Goal: Use online tool/utility: Utilize a website feature to perform a specific function

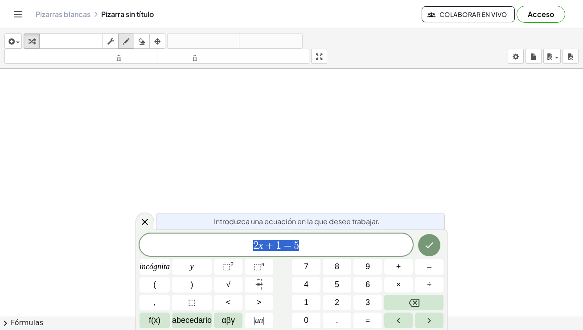
click at [123, 40] on icon "button" at bounding box center [126, 41] width 6 height 11
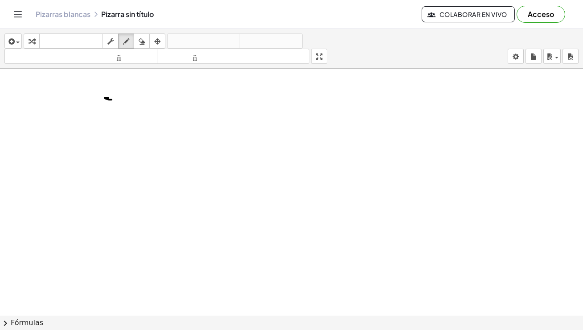
drag, startPoint x: 105, startPoint y: 97, endPoint x: 104, endPoint y: 91, distance: 6.0
click at [139, 40] on icon "button" at bounding box center [142, 41] width 6 height 11
drag, startPoint x: 106, startPoint y: 92, endPoint x: 108, endPoint y: 98, distance: 6.2
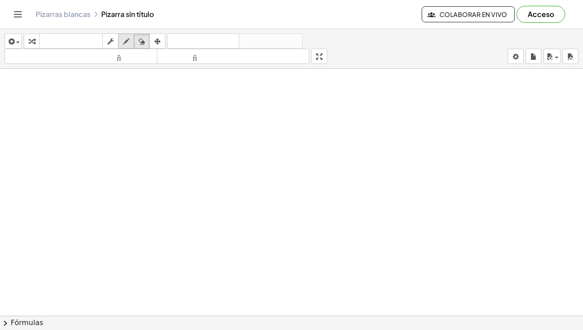
click at [125, 41] on icon "button" at bounding box center [126, 41] width 6 height 11
drag, startPoint x: 122, startPoint y: 90, endPoint x: 122, endPoint y: 107, distance: 17.0
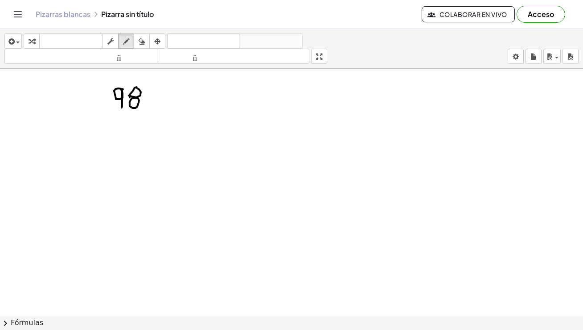
drag, startPoint x: 134, startPoint y: 97, endPoint x: 145, endPoint y: 98, distance: 11.2
drag, startPoint x: 149, startPoint y: 89, endPoint x: 149, endPoint y: 107, distance: 18.3
drag, startPoint x: 149, startPoint y: 99, endPoint x: 161, endPoint y: 89, distance: 16.1
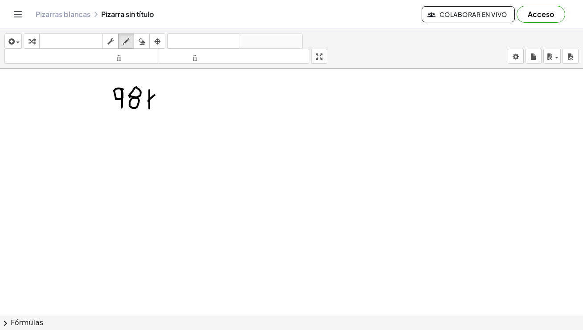
drag, startPoint x: 151, startPoint y: 97, endPoint x: 155, endPoint y: 106, distance: 9.6
drag, startPoint x: 158, startPoint y: 101, endPoint x: 176, endPoint y: 103, distance: 18.0
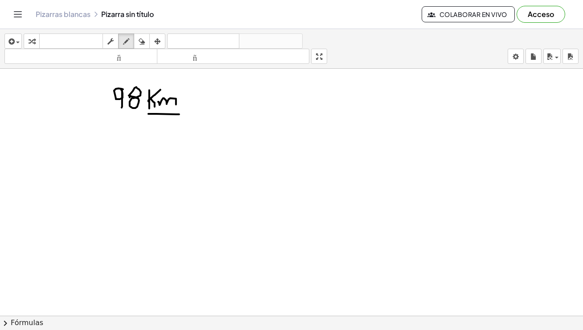
drag, startPoint x: 149, startPoint y: 113, endPoint x: 187, endPoint y: 113, distance: 38.8
drag, startPoint x: 163, startPoint y: 121, endPoint x: 174, endPoint y: 135, distance: 17.8
drag, startPoint x: 194, startPoint y: 104, endPoint x: 203, endPoint y: 112, distance: 11.4
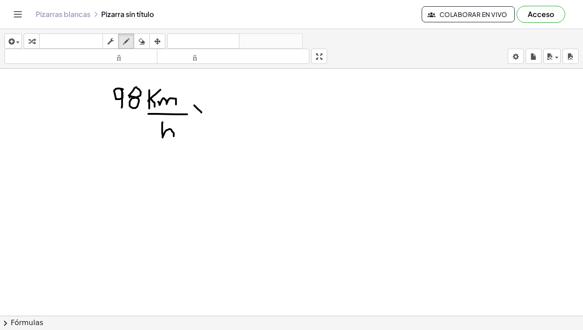
drag, startPoint x: 204, startPoint y: 103, endPoint x: 194, endPoint y: 112, distance: 13.7
drag, startPoint x: 207, startPoint y: 112, endPoint x: 279, endPoint y: 111, distance: 71.4
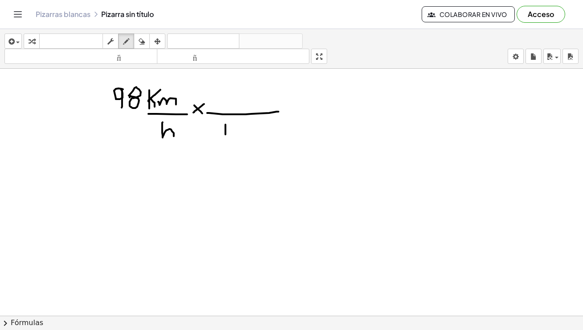
drag, startPoint x: 226, startPoint y: 124, endPoint x: 225, endPoint y: 136, distance: 12.9
drag, startPoint x: 236, startPoint y: 124, endPoint x: 239, endPoint y: 137, distance: 13.6
drag, startPoint x: 239, startPoint y: 135, endPoint x: 243, endPoint y: 129, distance: 7.3
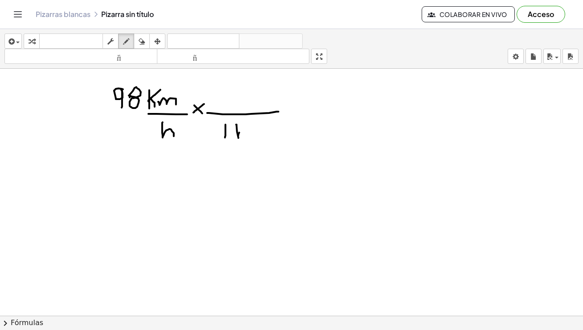
drag, startPoint x: 241, startPoint y: 131, endPoint x: 245, endPoint y: 136, distance: 6.3
drag, startPoint x: 248, startPoint y: 132, endPoint x: 265, endPoint y: 137, distance: 18.2
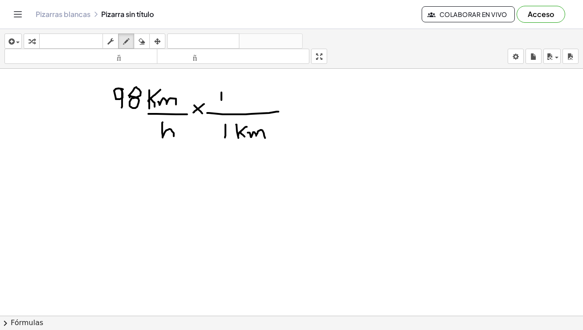
drag, startPoint x: 222, startPoint y: 91, endPoint x: 226, endPoint y: 103, distance: 12.8
drag, startPoint x: 257, startPoint y: 97, endPoint x: 265, endPoint y: 98, distance: 8.1
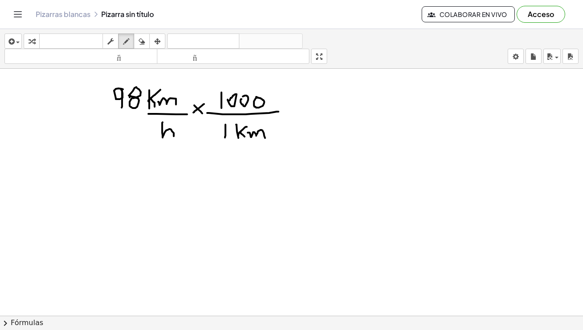
drag, startPoint x: 267, startPoint y: 97, endPoint x: 279, endPoint y: 104, distance: 14.4
drag, startPoint x: 286, startPoint y: 105, endPoint x: 291, endPoint y: 110, distance: 6.9
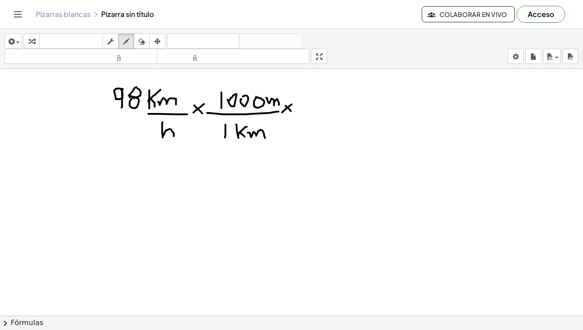
drag, startPoint x: 292, startPoint y: 103, endPoint x: 282, endPoint y: 112, distance: 12.7
drag, startPoint x: 298, startPoint y: 109, endPoint x: 368, endPoint y: 108, distance: 69.6
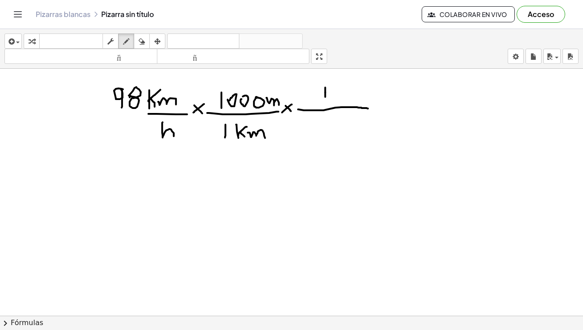
drag, startPoint x: 326, startPoint y: 87, endPoint x: 326, endPoint y: 100, distance: 13.8
drag, startPoint x: 333, startPoint y: 85, endPoint x: 343, endPoint y: 99, distance: 17.2
drag, startPoint x: 174, startPoint y: 133, endPoint x: 173, endPoint y: 138, distance: 5.1
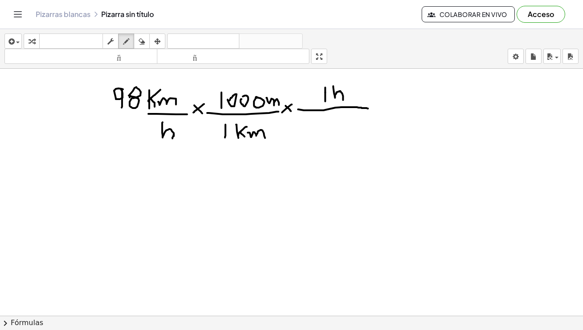
drag, startPoint x: 322, startPoint y: 119, endPoint x: 326, endPoint y: 128, distance: 9.8
drag, startPoint x: 340, startPoint y: 124, endPoint x: 355, endPoint y: 130, distance: 16.6
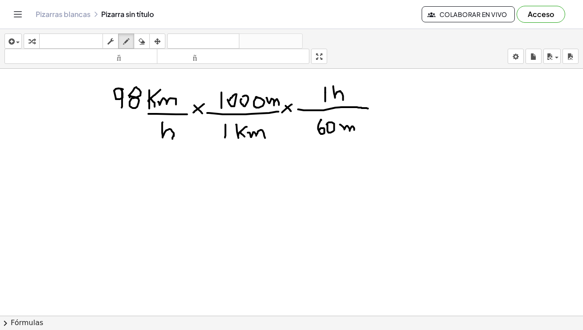
drag, startPoint x: 359, startPoint y: 124, endPoint x: 359, endPoint y: 128, distance: 4.9
drag, startPoint x: 359, startPoint y: 118, endPoint x: 365, endPoint y: 125, distance: 9.5
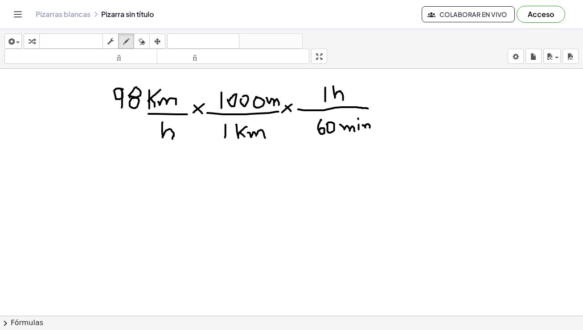
drag, startPoint x: 363, startPoint y: 124, endPoint x: 370, endPoint y: 127, distance: 7.5
drag, startPoint x: 373, startPoint y: 104, endPoint x: 380, endPoint y: 107, distance: 7.5
drag, startPoint x: 380, startPoint y: 103, endPoint x: 376, endPoint y: 108, distance: 6.7
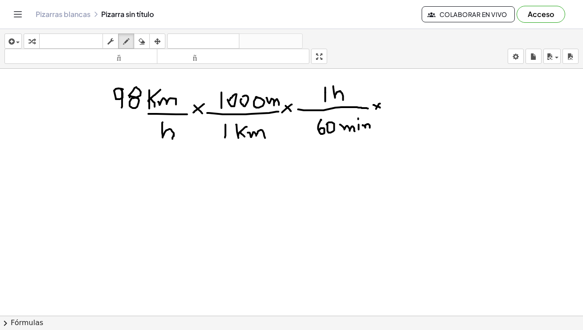
drag, startPoint x: 390, startPoint y: 108, endPoint x: 448, endPoint y: 107, distance: 58.0
drag, startPoint x: 408, startPoint y: 89, endPoint x: 407, endPoint y: 97, distance: 8.0
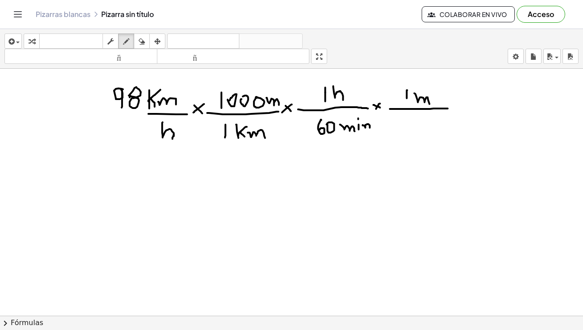
drag, startPoint x: 415, startPoint y: 92, endPoint x: 430, endPoint y: 104, distance: 19.4
drag, startPoint x: 433, startPoint y: 100, endPoint x: 434, endPoint y: 106, distance: 5.9
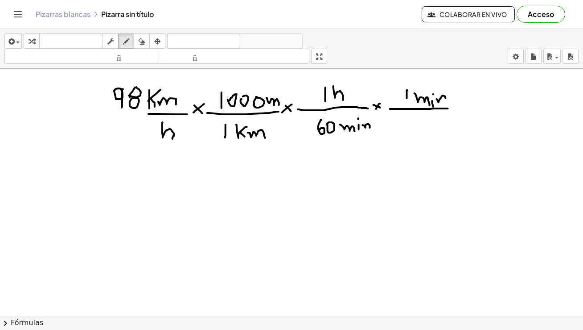
drag, startPoint x: 437, startPoint y: 98, endPoint x: 447, endPoint y: 100, distance: 10.1
drag, startPoint x: 413, startPoint y: 114, endPoint x: 410, endPoint y: 122, distance: 8.0
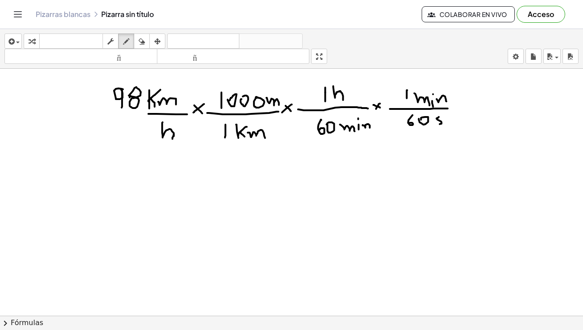
drag, startPoint x: 438, startPoint y: 117, endPoint x: 435, endPoint y: 125, distance: 8.8
drag, startPoint x: 444, startPoint y: 118, endPoint x: 451, endPoint y: 120, distance: 8.0
drag, startPoint x: 451, startPoint y: 119, endPoint x: 455, endPoint y: 120, distance: 4.7
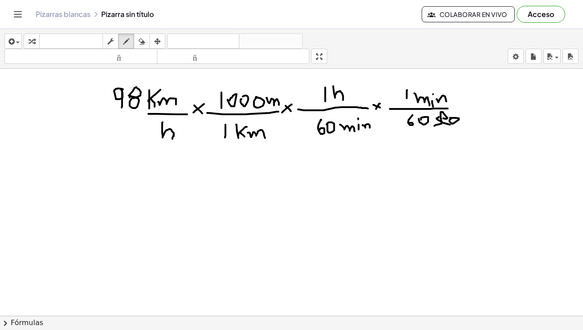
drag, startPoint x: 456, startPoint y: 119, endPoint x: 450, endPoint y: 132, distance: 14.6
drag, startPoint x: 145, startPoint y: 107, endPoint x: 178, endPoint y: 92, distance: 36.7
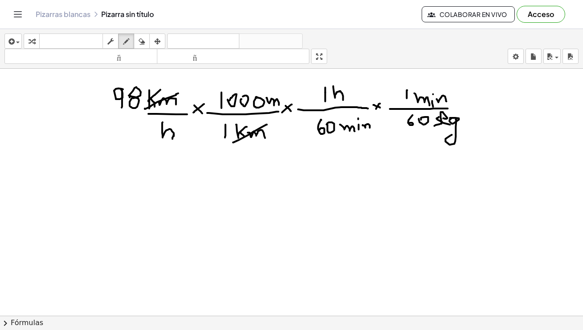
drag, startPoint x: 233, startPoint y: 141, endPoint x: 267, endPoint y: 124, distance: 38.3
drag, startPoint x: 152, startPoint y: 137, endPoint x: 187, endPoint y: 128, distance: 36.7
drag, startPoint x: 332, startPoint y: 98, endPoint x: 352, endPoint y: 83, distance: 24.8
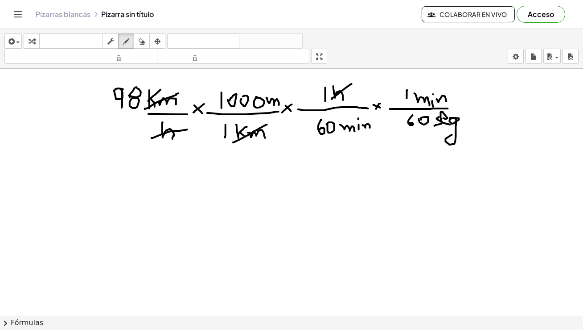
drag, startPoint x: 346, startPoint y: 136, endPoint x: 373, endPoint y: 120, distance: 31.4
drag, startPoint x: 418, startPoint y: 103, endPoint x: 454, endPoint y: 85, distance: 39.7
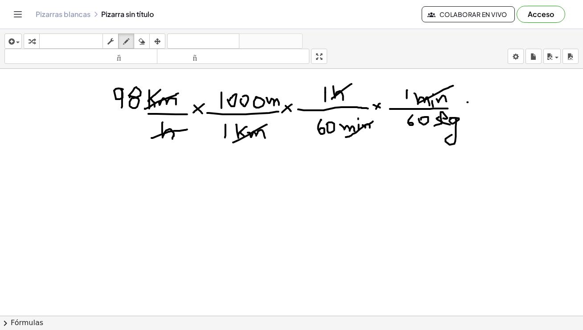
drag, startPoint x: 468, startPoint y: 101, endPoint x: 473, endPoint y: 102, distance: 5.4
drag, startPoint x: 468, startPoint y: 106, endPoint x: 473, endPoint y: 107, distance: 5.0
drag, startPoint x: 542, startPoint y: 99, endPoint x: 555, endPoint y: 105, distance: 14.8
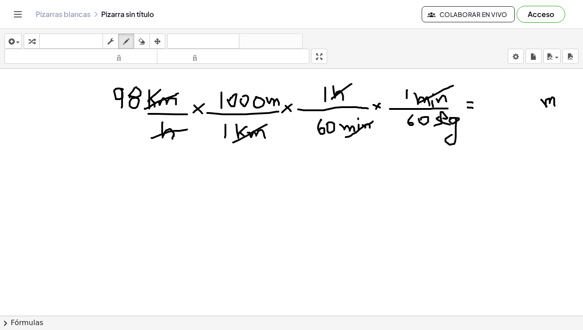
drag, startPoint x: 562, startPoint y: 85, endPoint x: 560, endPoint y: 127, distance: 42.0
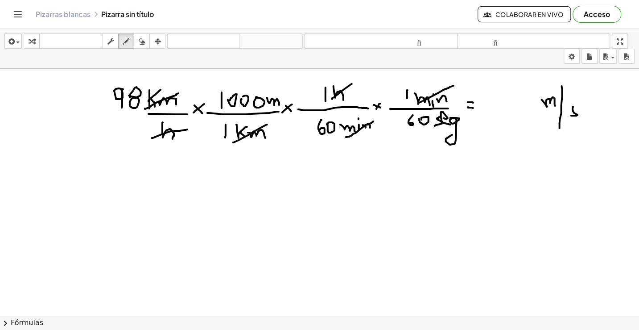
drag, startPoint x: 573, startPoint y: 107, endPoint x: 579, endPoint y: 108, distance: 6.0
drag, startPoint x: 582, startPoint y: 107, endPoint x: 593, endPoint y: 110, distance: 10.9
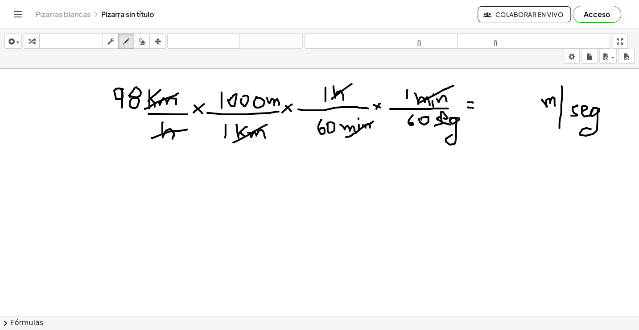
drag, startPoint x: 598, startPoint y: 109, endPoint x: 591, endPoint y: 128, distance: 20.3
drag, startPoint x: 483, startPoint y: 93, endPoint x: 494, endPoint y: 95, distance: 11.8
drag, startPoint x: 499, startPoint y: 90, endPoint x: 502, endPoint y: 106, distance: 15.9
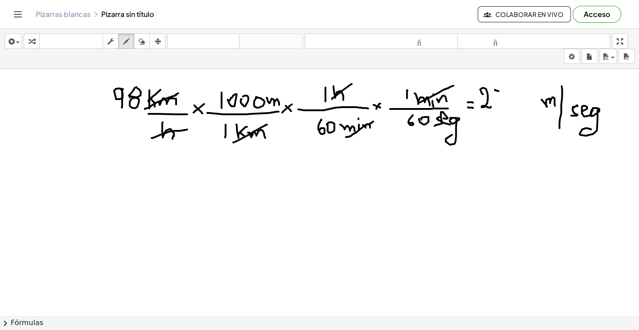
drag, startPoint x: 499, startPoint y: 97, endPoint x: 507, endPoint y: 97, distance: 8.5
drag, startPoint x: 517, startPoint y: 92, endPoint x: 532, endPoint y: 109, distance: 22.4
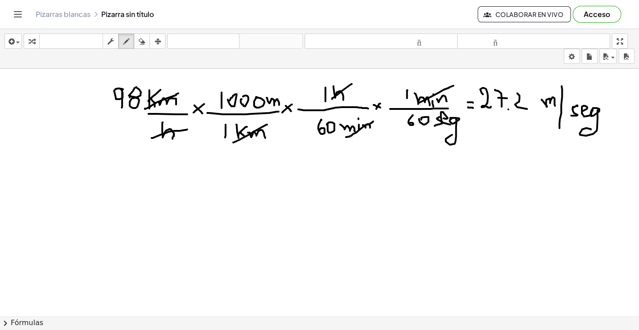
drag, startPoint x: 529, startPoint y: 95, endPoint x: 540, endPoint y: 110, distance: 18.7
drag, startPoint x: 131, startPoint y: 82, endPoint x: 245, endPoint y: 89, distance: 114.4
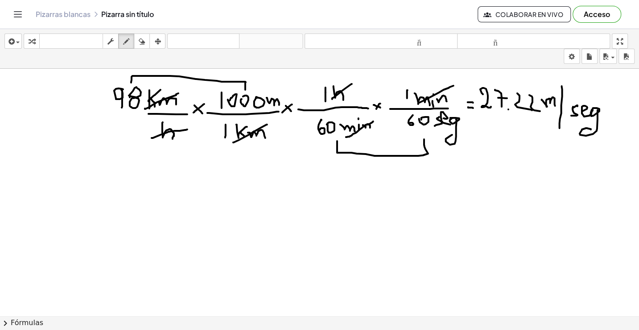
drag, startPoint x: 337, startPoint y: 140, endPoint x: 424, endPoint y: 138, distance: 87.0
drag, startPoint x: 307, startPoint y: 187, endPoint x: 307, endPoint y: 202, distance: 14.3
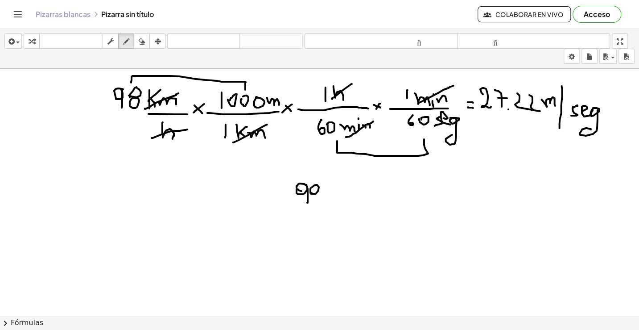
drag, startPoint x: 328, startPoint y: 187, endPoint x: 339, endPoint y: 192, distance: 12.0
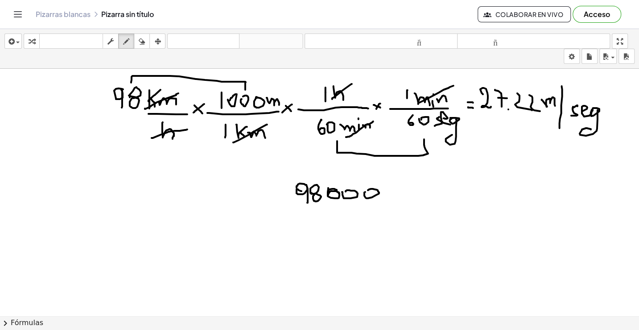
drag, startPoint x: 365, startPoint y: 195, endPoint x: 368, endPoint y: 191, distance: 5.1
drag, startPoint x: 294, startPoint y: 210, endPoint x: 379, endPoint y: 208, distance: 85.2
drag, startPoint x: 313, startPoint y: 221, endPoint x: 321, endPoint y: 231, distance: 13.0
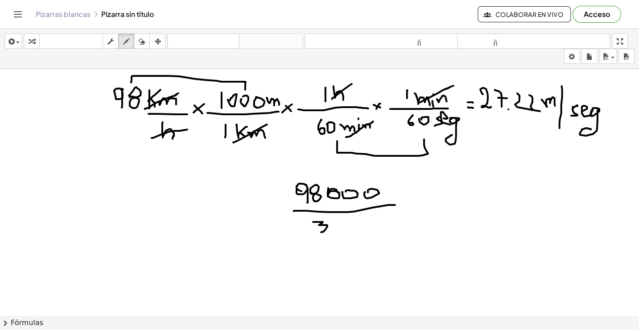
drag, startPoint x: 333, startPoint y: 219, endPoint x: 341, endPoint y: 223, distance: 8.8
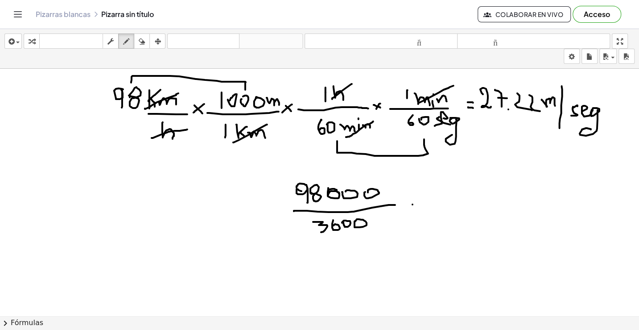
drag, startPoint x: 413, startPoint y: 203, endPoint x: 416, endPoint y: 200, distance: 5.0
drag, startPoint x: 413, startPoint y: 198, endPoint x: 423, endPoint y: 198, distance: 9.9
drag, startPoint x: 414, startPoint y: 204, endPoint x: 425, endPoint y: 203, distance: 10.3
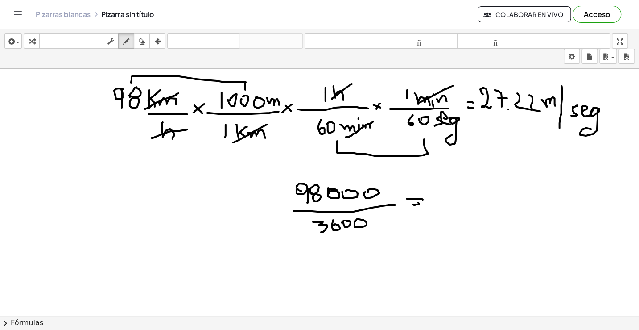
drag, startPoint x: 459, startPoint y: 236, endPoint x: 573, endPoint y: 149, distance: 144.2
drag, startPoint x: 573, startPoint y: 142, endPoint x: 569, endPoint y: 155, distance: 13.7
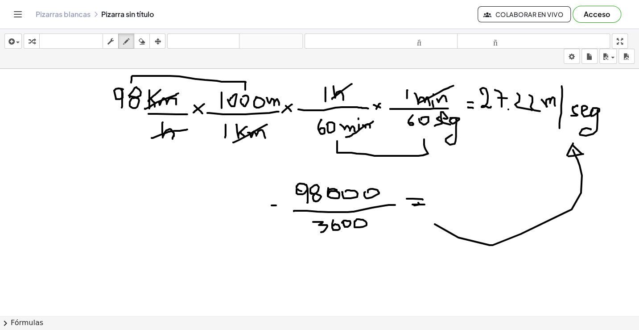
drag, startPoint x: 272, startPoint y: 205, endPoint x: 277, endPoint y: 204, distance: 4.9
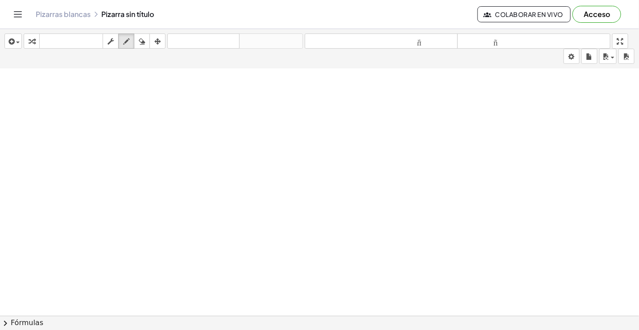
scroll to position [223, 0]
click at [414, 144] on div at bounding box center [319, 125] width 639 height 558
click at [395, 144] on div at bounding box center [319, 125] width 639 height 558
drag, startPoint x: 124, startPoint y: 38, endPoint x: 96, endPoint y: 79, distance: 49.7
click at [124, 39] on icon "button" at bounding box center [126, 41] width 6 height 11
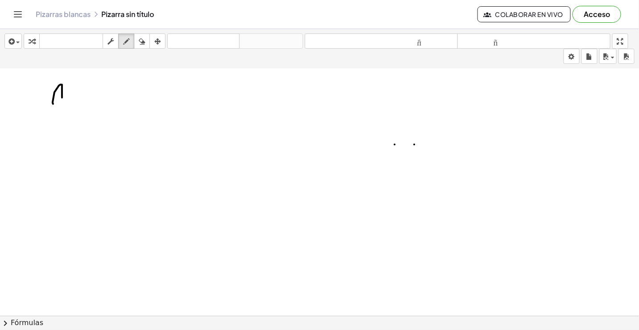
drag, startPoint x: 53, startPoint y: 103, endPoint x: 61, endPoint y: 100, distance: 8.0
click at [62, 100] on div at bounding box center [319, 125] width 639 height 558
drag, startPoint x: 52, startPoint y: 96, endPoint x: 59, endPoint y: 95, distance: 7.2
click at [59, 95] on div at bounding box center [319, 125] width 639 height 558
drag, startPoint x: 67, startPoint y: 97, endPoint x: 67, endPoint y: 102, distance: 4.9
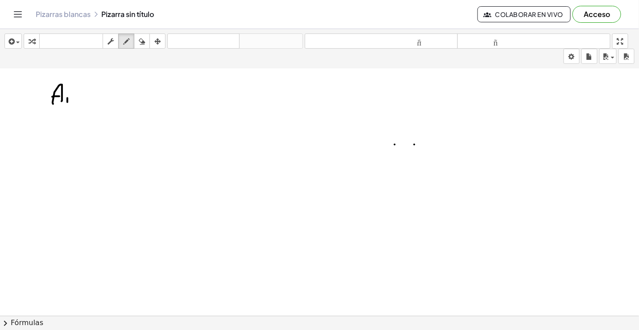
click at [67, 102] on div at bounding box center [319, 125] width 639 height 558
drag, startPoint x: 76, startPoint y: 97, endPoint x: 82, endPoint y: 97, distance: 5.8
click at [82, 97] on div at bounding box center [319, 125] width 639 height 558
drag, startPoint x: 75, startPoint y: 103, endPoint x: 84, endPoint y: 103, distance: 8.9
click at [84, 103] on div at bounding box center [319, 125] width 639 height 558
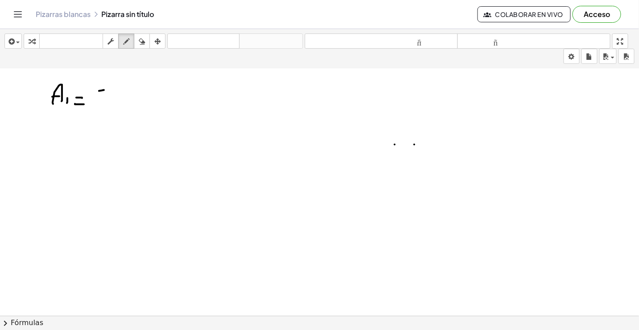
drag, startPoint x: 104, startPoint y: 89, endPoint x: 110, endPoint y: 89, distance: 5.8
click at [113, 88] on div at bounding box center [319, 125] width 639 height 558
drag, startPoint x: 100, startPoint y: 89, endPoint x: 105, endPoint y: 104, distance: 15.8
click at [101, 106] on div at bounding box center [319, 125] width 639 height 558
drag, startPoint x: 120, startPoint y: 88, endPoint x: 120, endPoint y: 95, distance: 7.2
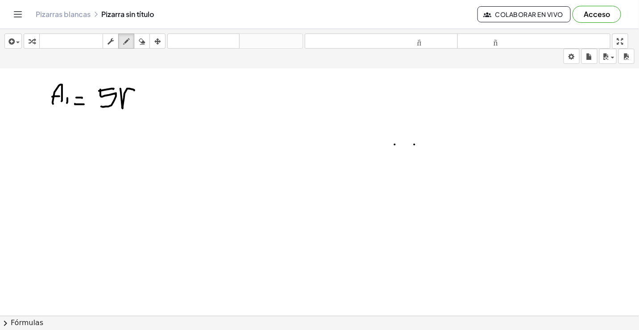
click at [132, 91] on div at bounding box center [319, 125] width 639 height 558
drag, startPoint x: 122, startPoint y: 96, endPoint x: 143, endPoint y: 98, distance: 21.5
click at [143, 98] on div at bounding box center [319, 125] width 639 height 558
click at [172, 94] on div at bounding box center [319, 125] width 639 height 558
drag, startPoint x: 172, startPoint y: 103, endPoint x: 164, endPoint y: 117, distance: 16.2
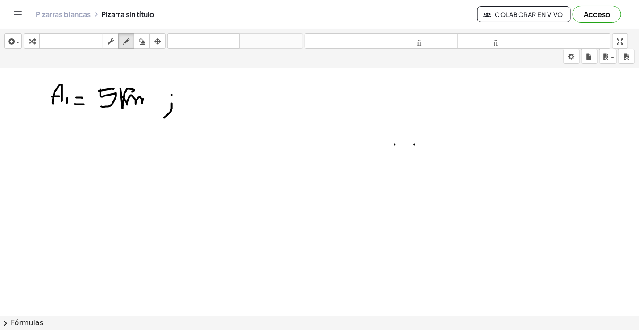
click at [164, 117] on div at bounding box center [319, 125] width 639 height 558
drag, startPoint x: 195, startPoint y: 90, endPoint x: 201, endPoint y: 90, distance: 5.4
click at [203, 90] on div at bounding box center [319, 125] width 639 height 558
drag, startPoint x: 196, startPoint y: 89, endPoint x: 201, endPoint y: 104, distance: 15.9
click at [194, 105] on div at bounding box center [319, 125] width 639 height 558
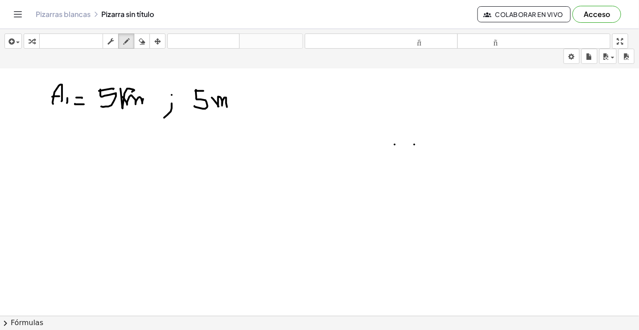
drag, startPoint x: 213, startPoint y: 98, endPoint x: 227, endPoint y: 106, distance: 16.0
click at [227, 106] on div at bounding box center [319, 125] width 639 height 558
drag, startPoint x: 232, startPoint y: 99, endPoint x: 234, endPoint y: 106, distance: 6.9
click at [234, 108] on div at bounding box center [319, 125] width 639 height 558
click at [234, 86] on div at bounding box center [319, 125] width 639 height 558
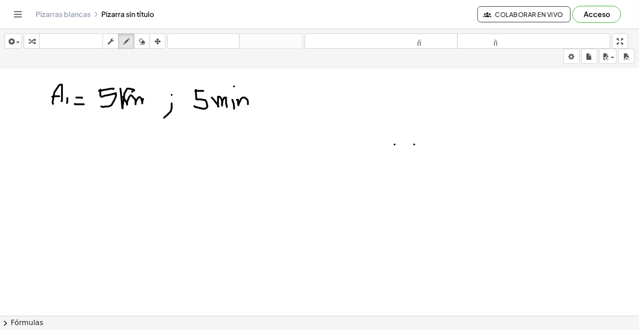
drag, startPoint x: 238, startPoint y: 103, endPoint x: 248, endPoint y: 103, distance: 9.8
click at [248, 103] on div at bounding box center [319, 125] width 639 height 558
drag, startPoint x: 52, startPoint y: 157, endPoint x: 69, endPoint y: 153, distance: 17.0
click at [69, 153] on div at bounding box center [319, 125] width 639 height 558
drag, startPoint x: 60, startPoint y: 147, endPoint x: 67, endPoint y: 147, distance: 7.1
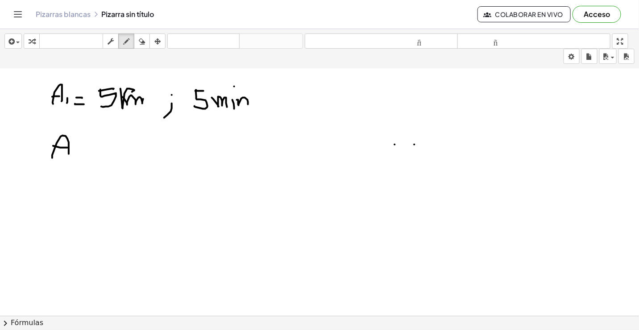
click at [67, 147] on div at bounding box center [319, 125] width 639 height 558
drag, startPoint x: 87, startPoint y: 148, endPoint x: 91, endPoint y: 157, distance: 9.8
click at [91, 157] on div at bounding box center [319, 125] width 639 height 558
drag, startPoint x: 100, startPoint y: 153, endPoint x: 107, endPoint y: 146, distance: 9.5
click at [112, 153] on div at bounding box center [319, 125] width 639 height 558
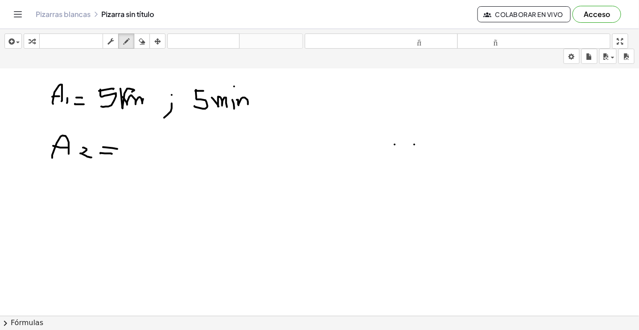
drag, startPoint x: 103, startPoint y: 146, endPoint x: 117, endPoint y: 148, distance: 14.4
click at [117, 148] on div at bounding box center [319, 125] width 639 height 558
drag, startPoint x: 136, startPoint y: 143, endPoint x: 140, endPoint y: 147, distance: 5.0
click at [137, 144] on div at bounding box center [319, 125] width 639 height 558
drag, startPoint x: 140, startPoint y: 147, endPoint x: 141, endPoint y: 142, distance: 4.7
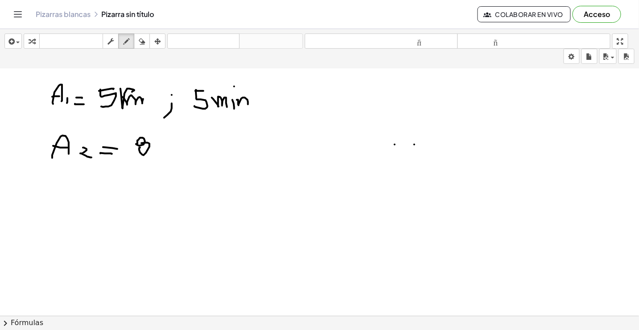
click at [141, 142] on div at bounding box center [319, 125] width 639 height 558
drag, startPoint x: 155, startPoint y: 137, endPoint x: 159, endPoint y: 153, distance: 16.1
click at [159, 153] on div at bounding box center [319, 125] width 639 height 558
drag, startPoint x: 158, startPoint y: 146, endPoint x: 168, endPoint y: 139, distance: 12.1
click at [168, 139] on div at bounding box center [319, 125] width 639 height 558
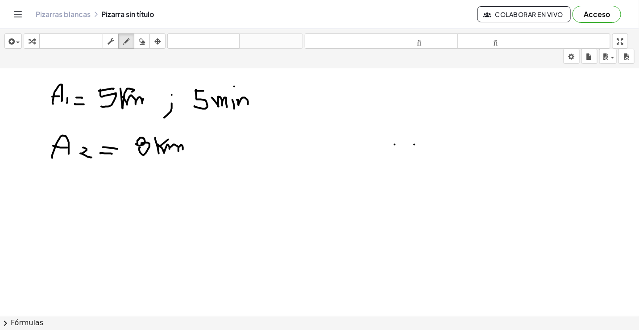
drag, startPoint x: 158, startPoint y: 144, endPoint x: 183, endPoint y: 149, distance: 25.5
click at [183, 149] on div at bounding box center [319, 125] width 639 height 558
click at [191, 139] on div at bounding box center [319, 125] width 639 height 558
drag, startPoint x: 192, startPoint y: 145, endPoint x: 196, endPoint y: 171, distance: 26.2
click at [188, 164] on div at bounding box center [319, 125] width 639 height 558
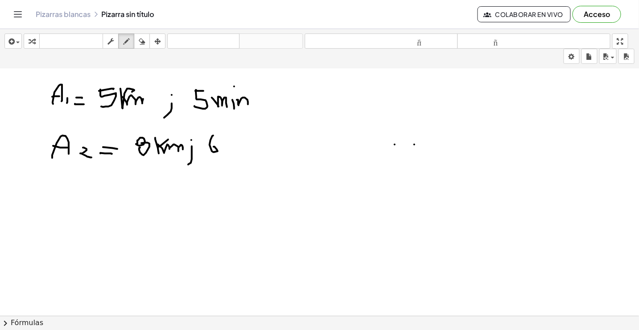
drag, startPoint x: 213, startPoint y: 135, endPoint x: 221, endPoint y: 149, distance: 16.8
click at [213, 147] on div at bounding box center [319, 125] width 639 height 558
drag, startPoint x: 225, startPoint y: 145, endPoint x: 245, endPoint y: 150, distance: 20.9
click at [243, 155] on div at bounding box center [319, 125] width 639 height 558
click at [246, 153] on div at bounding box center [319, 125] width 639 height 558
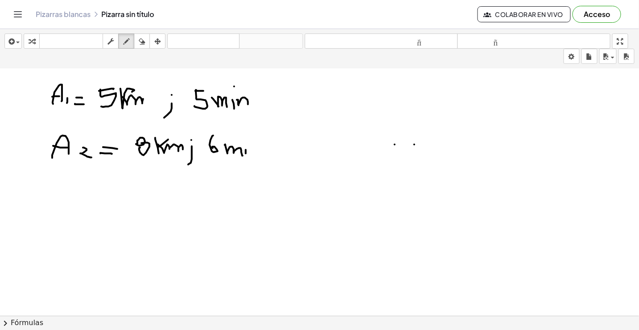
click at [246, 138] on div at bounding box center [319, 125] width 639 height 558
drag, startPoint x: 249, startPoint y: 148, endPoint x: 261, endPoint y: 151, distance: 12.0
click at [261, 151] on div at bounding box center [319, 125] width 639 height 558
drag, startPoint x: 50, startPoint y: 206, endPoint x: 63, endPoint y: 200, distance: 14.4
click at [67, 202] on div at bounding box center [319, 125] width 639 height 558
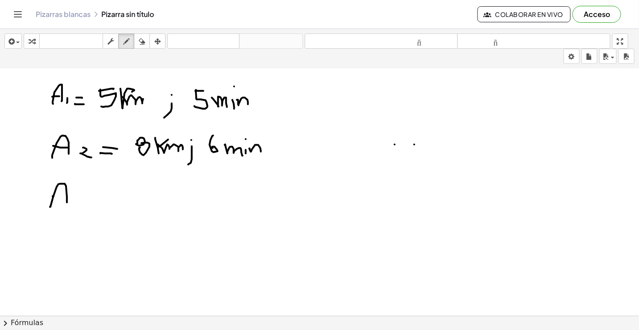
drag, startPoint x: 54, startPoint y: 195, endPoint x: 70, endPoint y: 195, distance: 17.0
click at [70, 195] on div at bounding box center [319, 125] width 639 height 558
drag, startPoint x: 74, startPoint y: 191, endPoint x: 94, endPoint y: 198, distance: 20.9
click at [78, 202] on div at bounding box center [319, 125] width 639 height 558
drag, startPoint x: 95, startPoint y: 198, endPoint x: 103, endPoint y: 198, distance: 8.1
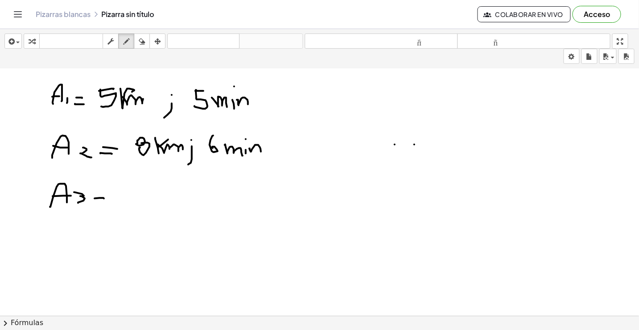
click at [103, 198] on div at bounding box center [319, 125] width 639 height 558
click at [103, 202] on div at bounding box center [319, 125] width 639 height 558
drag, startPoint x: 134, startPoint y: 189, endPoint x: 148, endPoint y: 189, distance: 14.3
click at [144, 202] on div at bounding box center [319, 125] width 639 height 558
drag, startPoint x: 153, startPoint y: 184, endPoint x: 159, endPoint y: 189, distance: 7.7
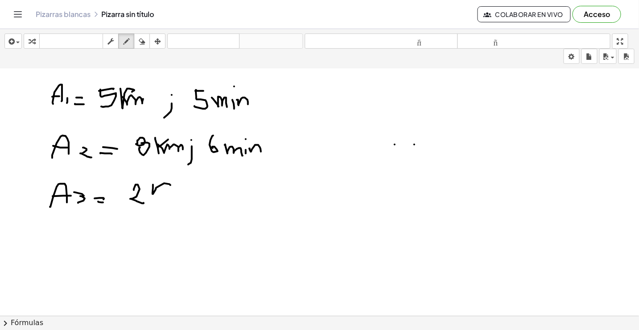
click at [166, 188] on div at bounding box center [319, 125] width 639 height 558
drag, startPoint x: 154, startPoint y: 188, endPoint x: 180, endPoint y: 197, distance: 27.8
click at [180, 197] on div at bounding box center [319, 125] width 639 height 558
drag, startPoint x: 194, startPoint y: 188, endPoint x: 194, endPoint y: 197, distance: 8.5
click at [194, 190] on div at bounding box center [319, 125] width 639 height 558
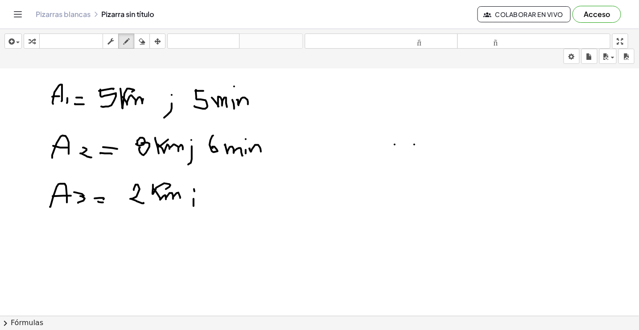
drag, startPoint x: 194, startPoint y: 198, endPoint x: 190, endPoint y: 212, distance: 14.6
click at [190, 212] on div at bounding box center [319, 125] width 639 height 558
drag, startPoint x: 212, startPoint y: 187, endPoint x: 234, endPoint y: 191, distance: 22.2
click at [221, 199] on div at bounding box center [319, 125] width 639 height 558
drag
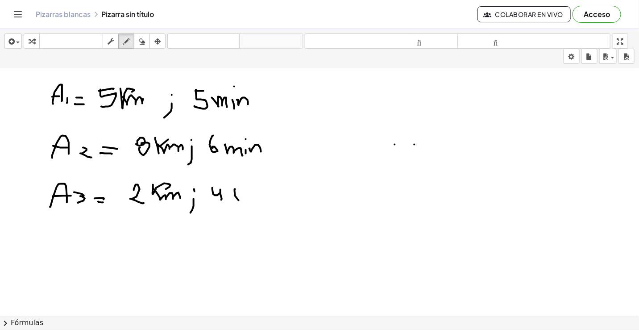
click at [231, 199] on div at bounding box center [319, 125] width 639 height 558
click at [241, 188] on div at bounding box center [319, 125] width 639 height 558
click at [256, 200] on div at bounding box center [319, 125] width 639 height 558
click at [276, 198] on div at bounding box center [319, 125] width 639 height 558
click at [301, 207] on div at bounding box center [319, 125] width 639 height 558
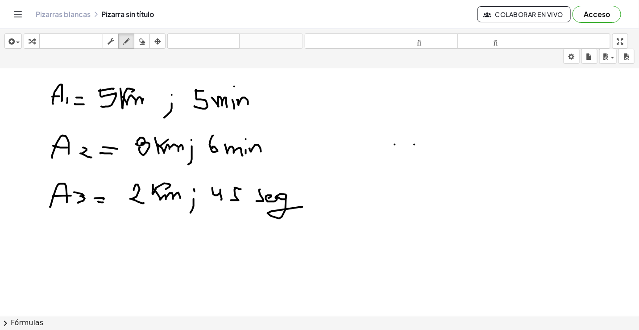
click at [405, 132] on div at bounding box center [319, 125] width 639 height 558
drag, startPoint x: 456, startPoint y: 98, endPoint x: 469, endPoint y: 97, distance: 12.5
click at [469, 97] on div at bounding box center [319, 125] width 639 height 558
drag, startPoint x: 473, startPoint y: 103, endPoint x: 471, endPoint y: 112, distance: 8.9
click at [473, 110] on div at bounding box center [319, 125] width 639 height 558
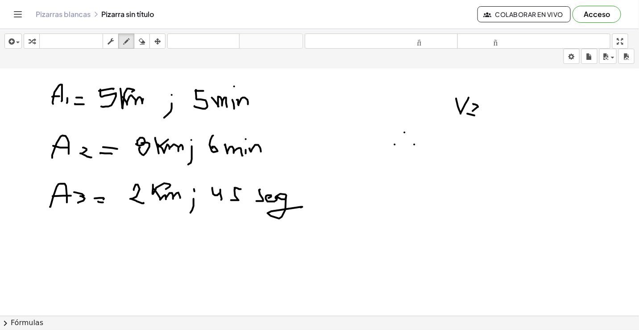
drag, startPoint x: 467, startPoint y: 113, endPoint x: 475, endPoint y: 115, distance: 7.4
click at [475, 115] on div at bounding box center [319, 125] width 639 height 558
click at [475, 104] on div at bounding box center [319, 125] width 639 height 558
drag, startPoint x: 145, startPoint y: 40, endPoint x: 517, endPoint y: 118, distance: 380.9
click at [149, 44] on div "transformar teclado teclado fregar dibujar borrar arreglar" at bounding box center [95, 40] width 142 height 15
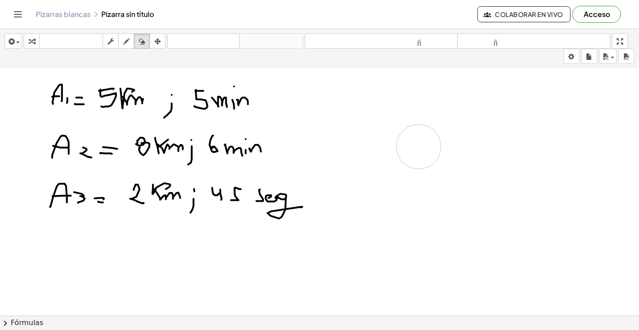
drag, startPoint x: 458, startPoint y: 112, endPoint x: 165, endPoint y: 87, distance: 293.2
click at [418, 146] on div at bounding box center [319, 125] width 639 height 558
drag, startPoint x: 126, startPoint y: 41, endPoint x: 331, endPoint y: 115, distance: 217.6
click at [128, 43] on icon "button" at bounding box center [126, 41] width 6 height 11
drag, startPoint x: 414, startPoint y: 121, endPoint x: 429, endPoint y: 103, distance: 22.8
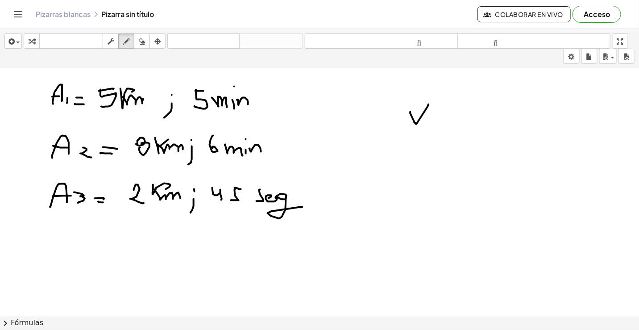
click at [429, 103] on div at bounding box center [319, 125] width 639 height 558
drag, startPoint x: 434, startPoint y: 115, endPoint x: 442, endPoint y: 118, distance: 8.8
click at [444, 116] on div at bounding box center [319, 125] width 639 height 558
drag, startPoint x: 444, startPoint y: 121, endPoint x: 455, endPoint y: 121, distance: 11.2
click at [446, 121] on div at bounding box center [319, 125] width 639 height 558
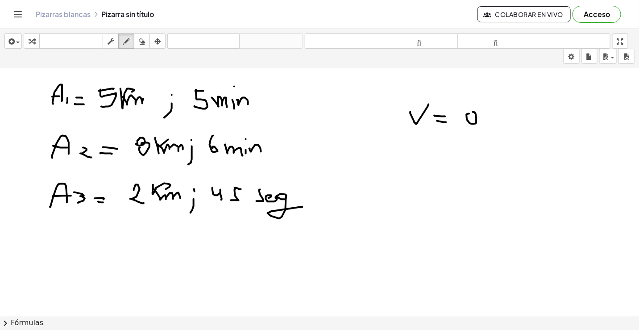
click at [471, 112] on div at bounding box center [319, 125] width 639 height 558
drag, startPoint x: 477, startPoint y: 95, endPoint x: 463, endPoint y: 137, distance: 44.4
click at [477, 120] on div at bounding box center [319, 125] width 639 height 558
drag, startPoint x: 462, startPoint y: 129, endPoint x: 473, endPoint y: 139, distance: 14.9
click at [502, 129] on div at bounding box center [319, 125] width 639 height 558
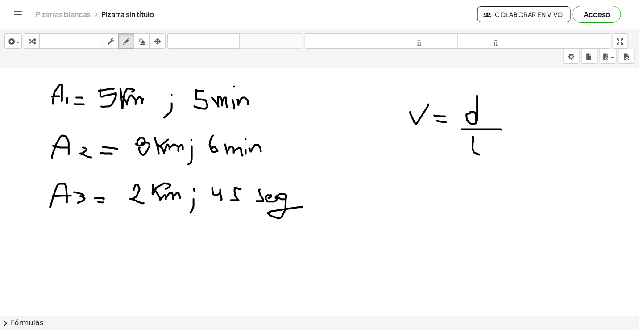
drag, startPoint x: 473, startPoint y: 136, endPoint x: 486, endPoint y: 155, distance: 22.8
click at [486, 155] on div at bounding box center [319, 125] width 639 height 558
click at [486, 146] on div at bounding box center [319, 125] width 639 height 558
drag, startPoint x: 482, startPoint y: 116, endPoint x: 492, endPoint y: 121, distance: 11.6
click at [492, 121] on div at bounding box center [319, 125] width 639 height 558
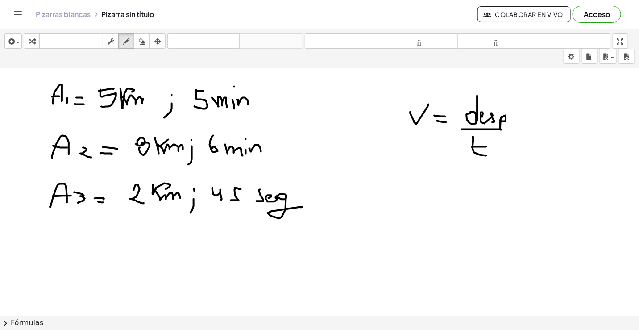
click at [500, 120] on div at bounding box center [319, 125] width 639 height 558
click at [45, 92] on div at bounding box center [319, 125] width 639 height 558
click at [521, 161] on div at bounding box center [319, 125] width 639 height 558
drag, startPoint x: 436, startPoint y: 198, endPoint x: 451, endPoint y: 206, distance: 17.0
click at [456, 186] on div at bounding box center [319, 125] width 639 height 558
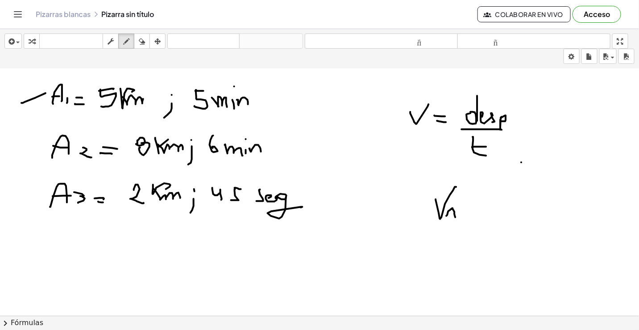
drag, startPoint x: 446, startPoint y: 215, endPoint x: 454, endPoint y: 217, distance: 7.9
click at [455, 217] on div at bounding box center [319, 125] width 639 height 558
click at [453, 214] on div at bounding box center [319, 125] width 639 height 558
drag, startPoint x: 459, startPoint y: 214, endPoint x: 459, endPoint y: 219, distance: 5.4
click at [459, 219] on div at bounding box center [319, 125] width 639 height 558
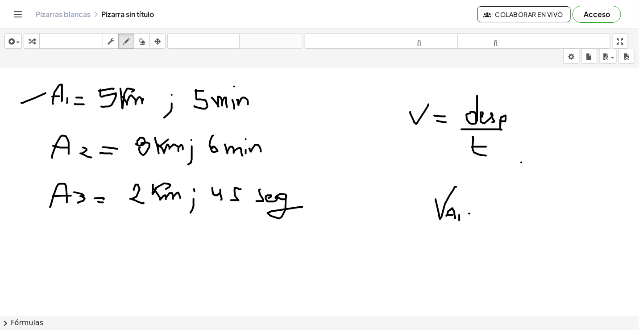
drag, startPoint x: 469, startPoint y: 213, endPoint x: 477, endPoint y: 213, distance: 7.6
click at [477, 213] on div at bounding box center [319, 125] width 639 height 558
click at [476, 209] on div at bounding box center [319, 125] width 639 height 558
drag, startPoint x: 497, startPoint y: 198, endPoint x: 505, endPoint y: 198, distance: 8.0
click at [505, 198] on div at bounding box center [319, 125] width 639 height 558
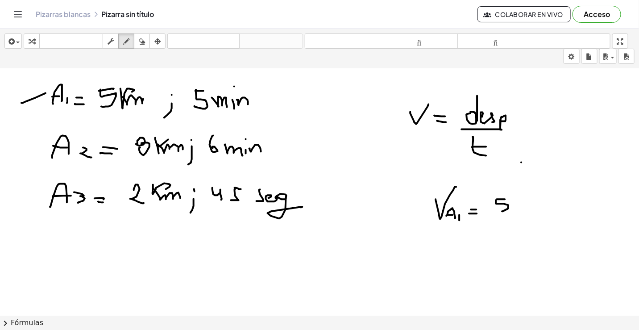
drag, startPoint x: 496, startPoint y: 199, endPoint x: 502, endPoint y: 211, distance: 12.6
click at [502, 211] on div at bounding box center [319, 125] width 639 height 558
click at [514, 206] on div at bounding box center [319, 125] width 639 height 558
click at [525, 202] on div at bounding box center [319, 125] width 639 height 558
click at [537, 201] on div at bounding box center [319, 125] width 639 height 558
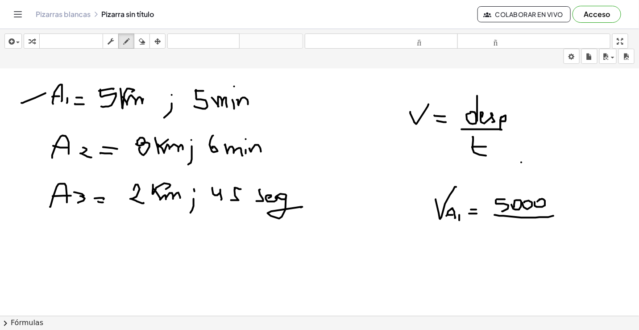
drag, startPoint x: 495, startPoint y: 214, endPoint x: 554, endPoint y: 215, distance: 59.8
click at [554, 215] on div at bounding box center [319, 125] width 639 height 558
click at [521, 232] on div at bounding box center [319, 125] width 639 height 558
drag, startPoint x: 515, startPoint y: 224, endPoint x: 513, endPoint y: 236, distance: 11.8
click at [515, 237] on div at bounding box center [319, 125] width 639 height 558
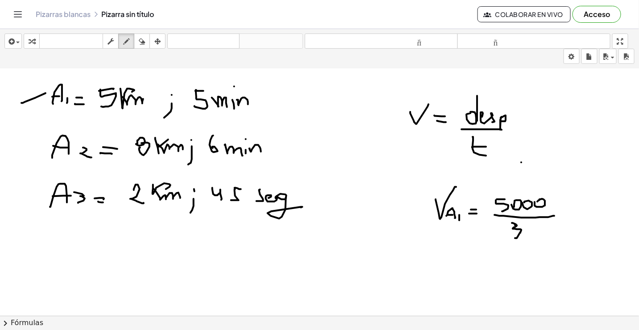
click at [516, 223] on div at bounding box center [319, 125] width 639 height 558
drag, startPoint x: 523, startPoint y: 227, endPoint x: 528, endPoint y: 227, distance: 5.4
click at [524, 226] on div at bounding box center [319, 125] width 639 height 558
click at [534, 226] on div at bounding box center [319, 125] width 639 height 558
drag, startPoint x: 553, startPoint y: 224, endPoint x: 558, endPoint y: 233, distance: 10.2
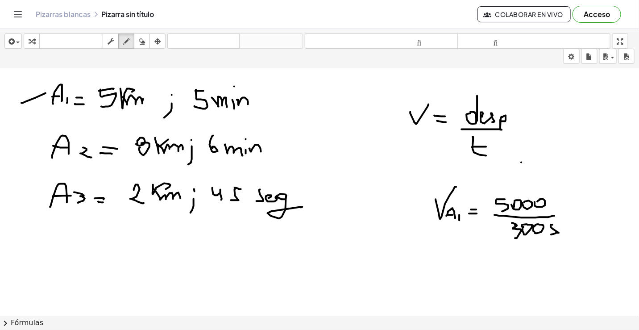
click at [552, 234] on div at bounding box center [319, 125] width 639 height 558
drag, startPoint x: 561, startPoint y: 232, endPoint x: 574, endPoint y: 229, distance: 13.7
click at [571, 229] on div at bounding box center [319, 125] width 639 height 558
drag, startPoint x: 578, startPoint y: 228, endPoint x: 565, endPoint y: 225, distance: 13.3
click at [575, 246] on div at bounding box center [319, 125] width 639 height 558
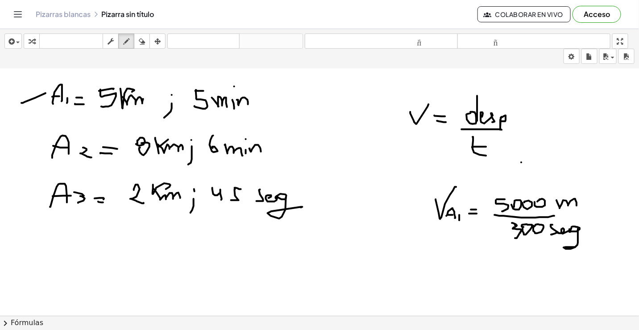
drag, startPoint x: 557, startPoint y: 199, endPoint x: 577, endPoint y: 205, distance: 20.8
click at [577, 205] on div at bounding box center [319, 125] width 639 height 558
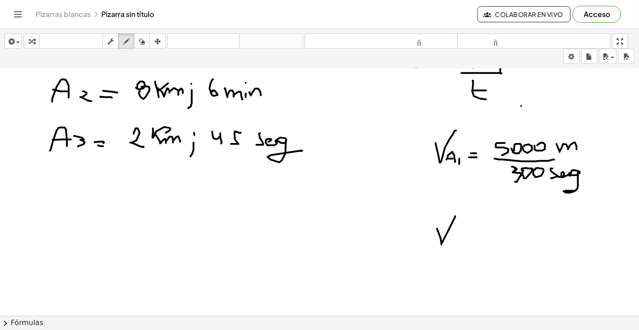
drag, startPoint x: 442, startPoint y: 243, endPoint x: 457, endPoint y: 225, distance: 24.0
click at [456, 216] on div at bounding box center [319, 69] width 639 height 558
drag, startPoint x: 453, startPoint y: 240, endPoint x: 459, endPoint y: 236, distance: 7.3
click at [465, 238] on div at bounding box center [319, 69] width 639 height 558
click at [459, 235] on div at bounding box center [319, 69] width 639 height 558
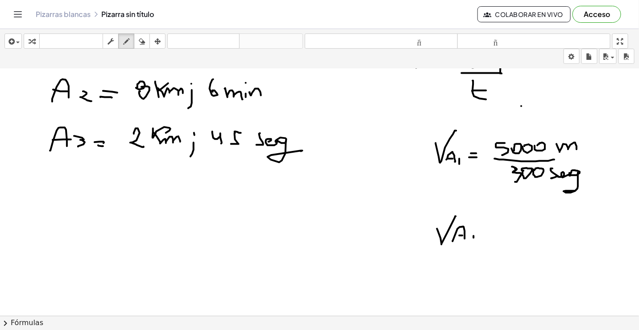
drag, startPoint x: 474, startPoint y: 236, endPoint x: 474, endPoint y: 241, distance: 5.8
click at [474, 241] on div at bounding box center [319, 69] width 639 height 558
drag, startPoint x: 484, startPoint y: 234, endPoint x: 486, endPoint y: 241, distance: 7.4
click at [496, 236] on div at bounding box center [319, 69] width 639 height 558
drag, startPoint x: 486, startPoint y: 241, endPoint x: 457, endPoint y: 265, distance: 37.4
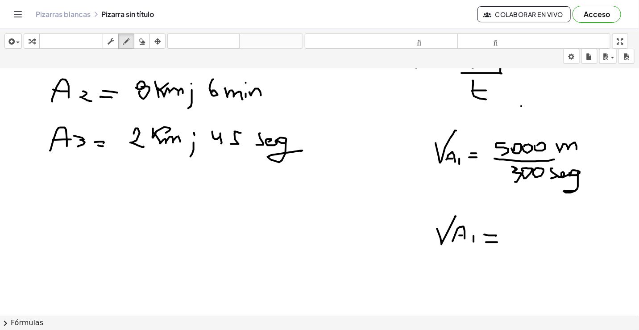
click at [497, 242] on div at bounding box center [319, 69] width 639 height 558
click at [521, 241] on div at bounding box center [319, 69] width 639 height 558
drag, startPoint x: 515, startPoint y: 239, endPoint x: 521, endPoint y: 241, distance: 6.2
click at [521, 241] on div at bounding box center [319, 69] width 639 height 558
drag, startPoint x: 527, startPoint y: 229, endPoint x: 537, endPoint y: 240, distance: 14.2
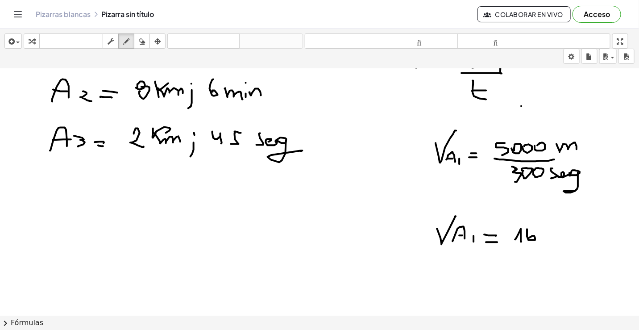
click at [528, 240] on div at bounding box center [319, 69] width 639 height 558
click at [545, 239] on div at bounding box center [319, 69] width 639 height 558
drag, startPoint x: 549, startPoint y: 228, endPoint x: 553, endPoint y: 238, distance: 10.6
click at [553, 238] on div at bounding box center [319, 69] width 639 height 558
drag, startPoint x: 562, startPoint y: 224, endPoint x: 566, endPoint y: 238, distance: 14.5
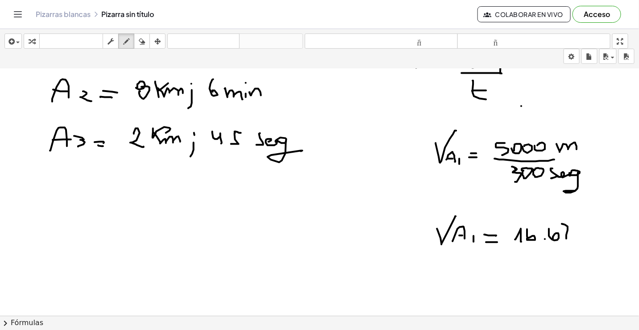
click at [566, 240] on div at bounding box center [319, 69] width 639 height 558
drag, startPoint x: 563, startPoint y: 235, endPoint x: 569, endPoint y: 233, distance: 5.6
click at [569, 233] on div at bounding box center [319, 69] width 639 height 558
drag, startPoint x: 579, startPoint y: 225, endPoint x: 591, endPoint y: 231, distance: 13.0
click at [591, 231] on div at bounding box center [319, 69] width 639 height 558
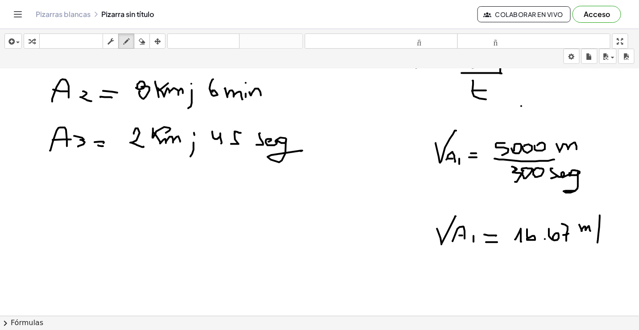
drag, startPoint x: 600, startPoint y: 215, endPoint x: 602, endPoint y: 241, distance: 25.9
click at [598, 245] on div at bounding box center [319, 69] width 639 height 558
drag, startPoint x: 608, startPoint y: 231, endPoint x: 606, endPoint y: 243, distance: 12.7
click at [604, 244] on div at bounding box center [319, 69] width 639 height 558
drag, startPoint x: 610, startPoint y: 240, endPoint x: 618, endPoint y: 238, distance: 8.2
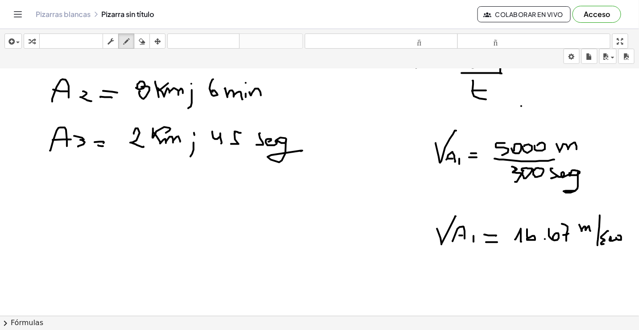
click at [617, 238] on div at bounding box center [319, 69] width 639 height 558
drag, startPoint x: 620, startPoint y: 238, endPoint x: 620, endPoint y: 248, distance: 9.8
click at [620, 248] on div at bounding box center [319, 69] width 639 height 558
drag, startPoint x: 401, startPoint y: 205, endPoint x: 397, endPoint y: 256, distance: 51.4
click at [397, 256] on div at bounding box center [319, 69] width 639 height 558
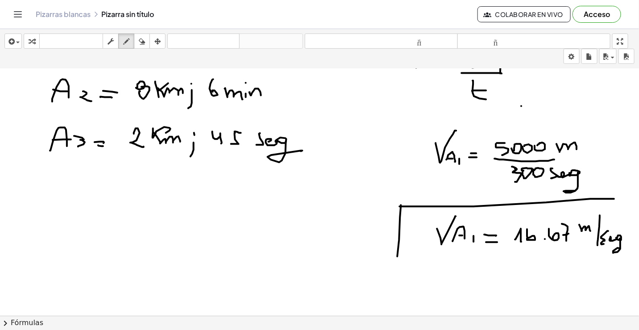
drag, startPoint x: 400, startPoint y: 206, endPoint x: 609, endPoint y: 199, distance: 209.7
click at [616, 198] on div at bounding box center [319, 69] width 639 height 558
drag, startPoint x: 404, startPoint y: 263, endPoint x: 629, endPoint y: 199, distance: 234.2
click at [629, 199] on div at bounding box center [319, 69] width 639 height 558
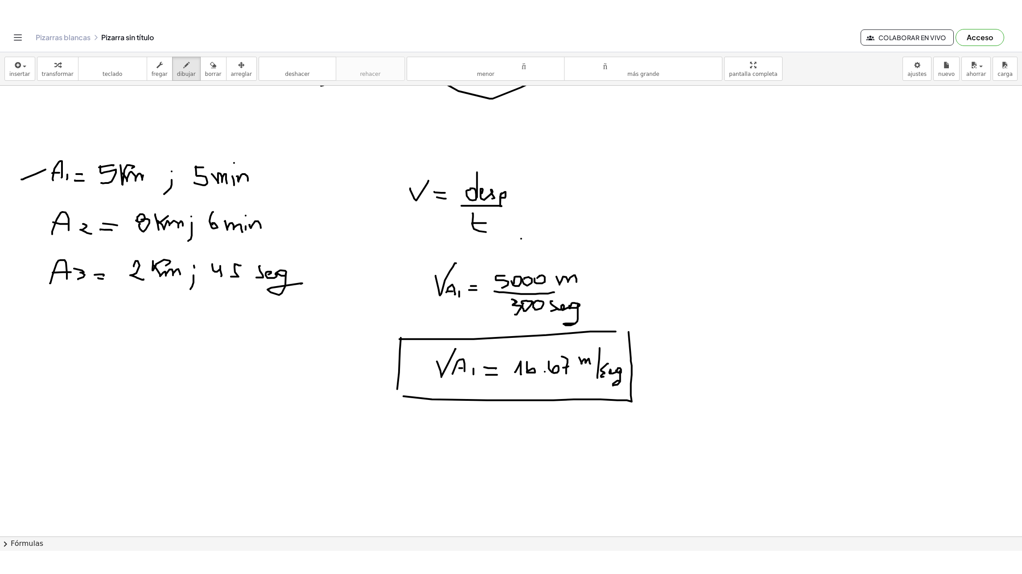
scroll to position [190, 0]
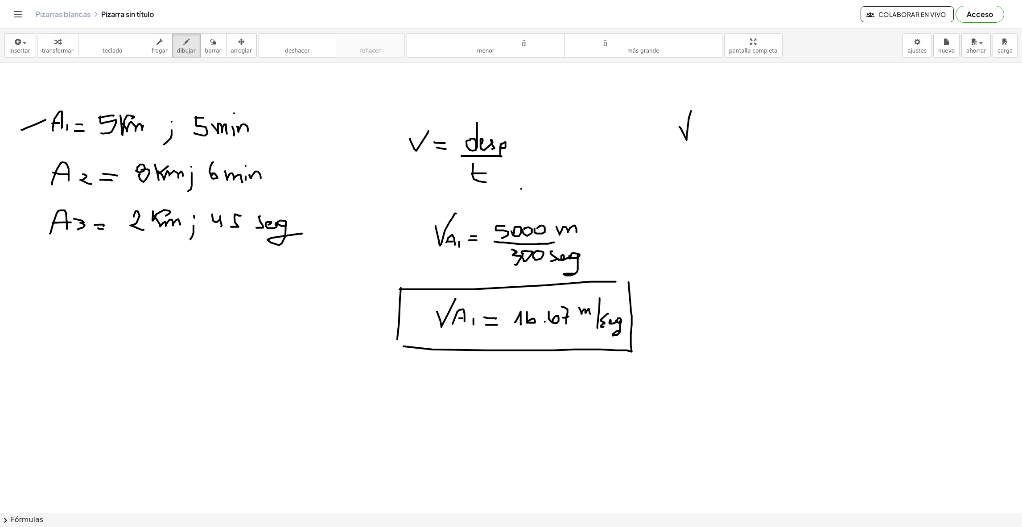
drag, startPoint x: 680, startPoint y: 128, endPoint x: 694, endPoint y: 108, distance: 24.3
click at [694, 108] on div at bounding box center [511, 323] width 1022 height 901
drag, startPoint x: 692, startPoint y: 140, endPoint x: 700, endPoint y: 139, distance: 7.7
click at [700, 139] on div at bounding box center [511, 323] width 1022 height 901
drag, startPoint x: 694, startPoint y: 136, endPoint x: 702, endPoint y: 136, distance: 7.6
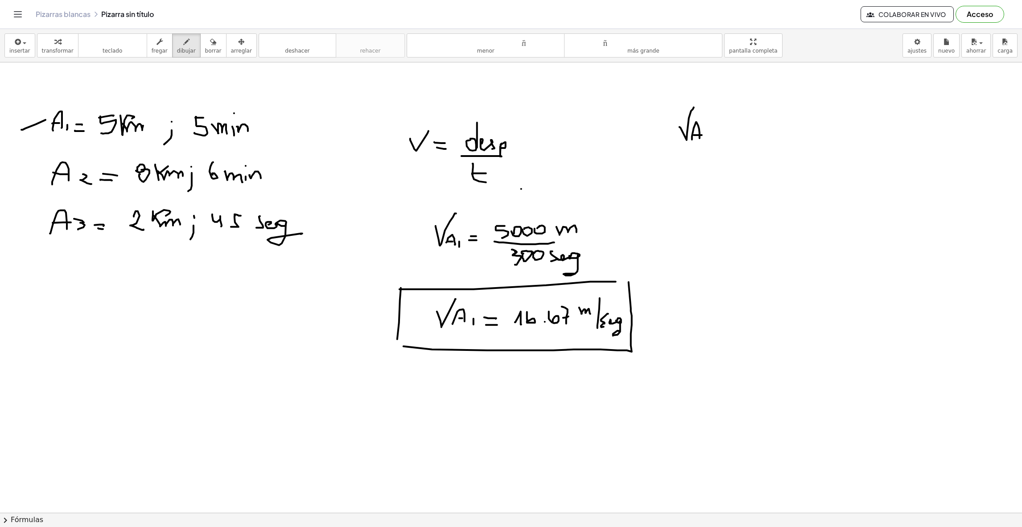
click at [702, 136] on div at bounding box center [511, 323] width 1022 height 901
drag, startPoint x: 707, startPoint y: 133, endPoint x: 726, endPoint y: 131, distance: 19.8
click at [713, 142] on div at bounding box center [511, 323] width 1022 height 901
drag, startPoint x: 726, startPoint y: 131, endPoint x: 724, endPoint y: 137, distance: 6.5
click at [713, 136] on div at bounding box center [511, 323] width 1022 height 901
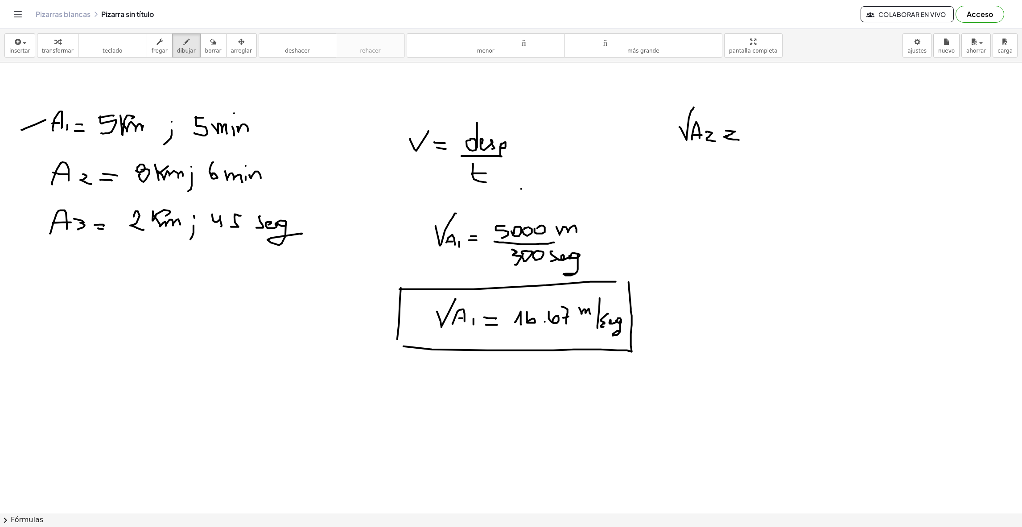
drag, startPoint x: 724, startPoint y: 137, endPoint x: 739, endPoint y: 141, distance: 15.0
click at [713, 141] on div at bounding box center [511, 323] width 1022 height 901
click at [205, 45] on div "button" at bounding box center [213, 41] width 17 height 11
drag, startPoint x: 769, startPoint y: 146, endPoint x: 739, endPoint y: 136, distance: 32.2
click at [713, 136] on div at bounding box center [511, 323] width 1022 height 901
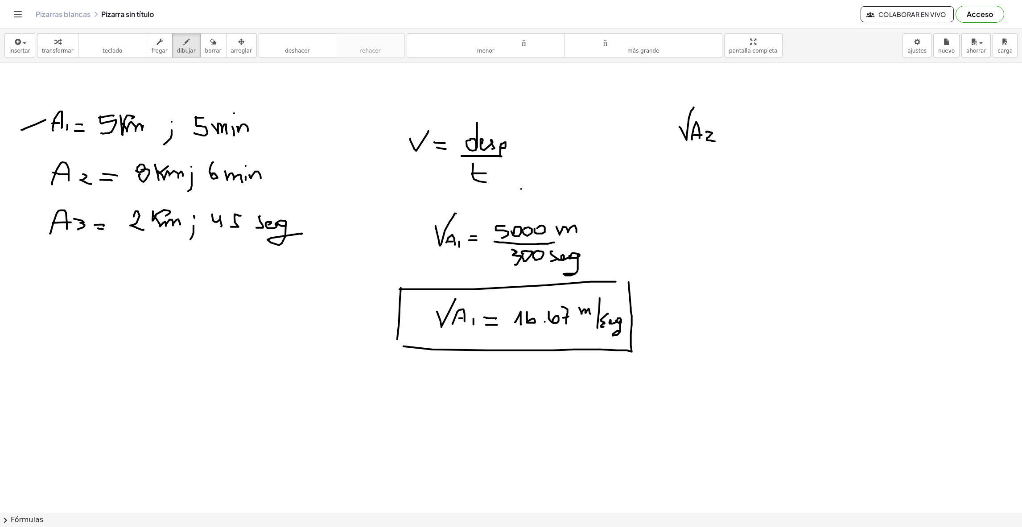
drag, startPoint x: 177, startPoint y: 45, endPoint x: 502, endPoint y: 98, distance: 329.5
click at [183, 45] on icon "button" at bounding box center [186, 42] width 6 height 11
click at [713, 131] on div at bounding box center [511, 323] width 1022 height 901
click at [713, 136] on div at bounding box center [511, 323] width 1022 height 901
drag, startPoint x: 741, startPoint y: 123, endPoint x: 746, endPoint y: 135, distance: 13.0
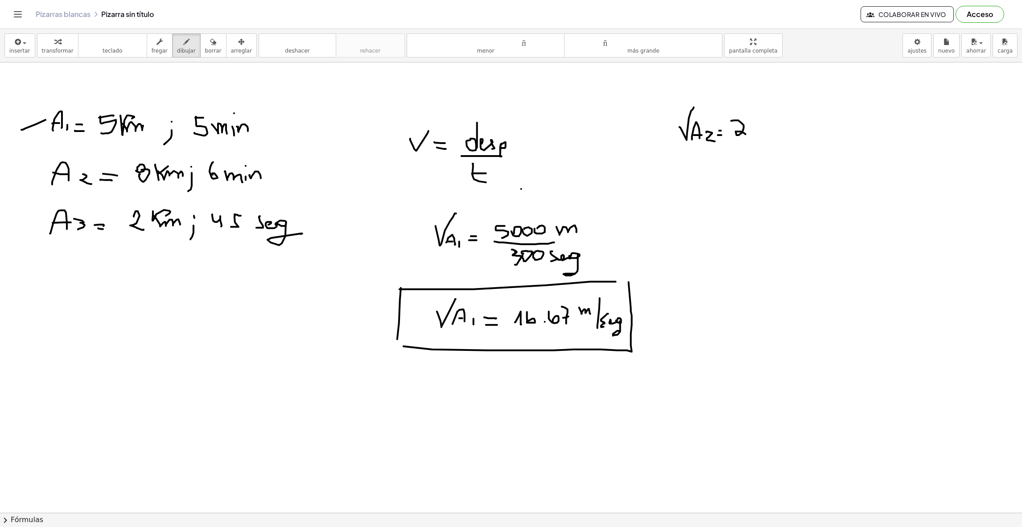
click at [713, 135] on div at bounding box center [511, 323] width 1022 height 901
drag, startPoint x: 751, startPoint y: 121, endPoint x: 762, endPoint y: 140, distance: 21.6
click at [713, 140] on div at bounding box center [511, 323] width 1022 height 901
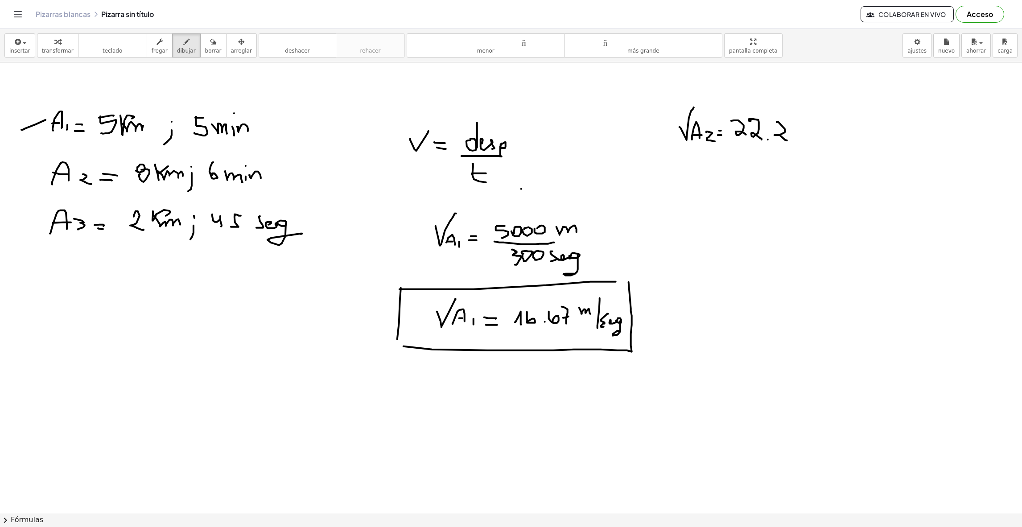
drag, startPoint x: 777, startPoint y: 123, endPoint x: 794, endPoint y: 128, distance: 17.6
click at [713, 140] on div at bounding box center [511, 323] width 1022 height 901
drag, startPoint x: 794, startPoint y: 126, endPoint x: 806, endPoint y: 142, distance: 20.0
click at [713, 142] on div at bounding box center [511, 323] width 1022 height 901
drag, startPoint x: 812, startPoint y: 119, endPoint x: 831, endPoint y: 128, distance: 20.3
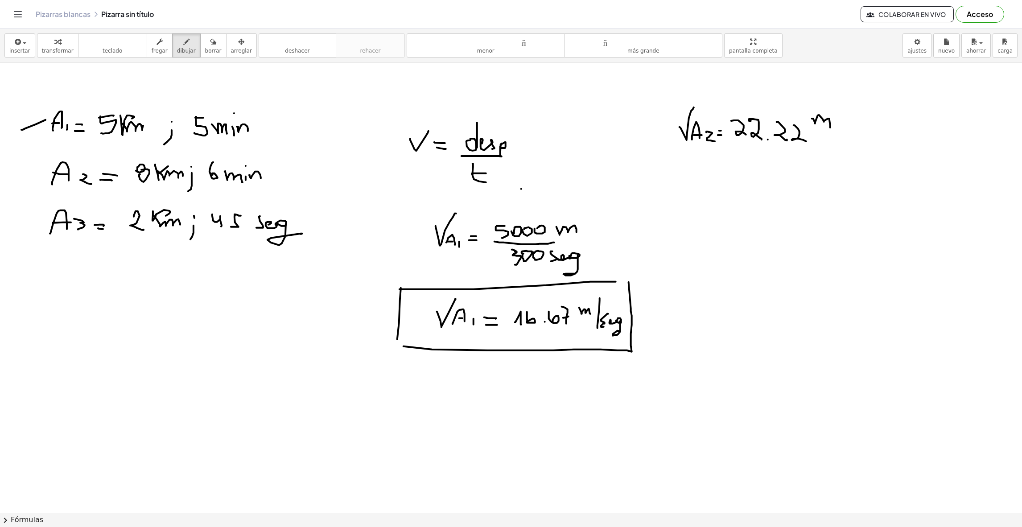
click at [713, 128] on div at bounding box center [511, 323] width 1022 height 901
drag, startPoint x: 843, startPoint y: 117, endPoint x: 842, endPoint y: 149, distance: 31.7
click at [713, 149] on div at bounding box center [511, 323] width 1022 height 901
drag, startPoint x: 851, startPoint y: 127, endPoint x: 851, endPoint y: 140, distance: 13.4
click at [713, 140] on div at bounding box center [511, 323] width 1022 height 901
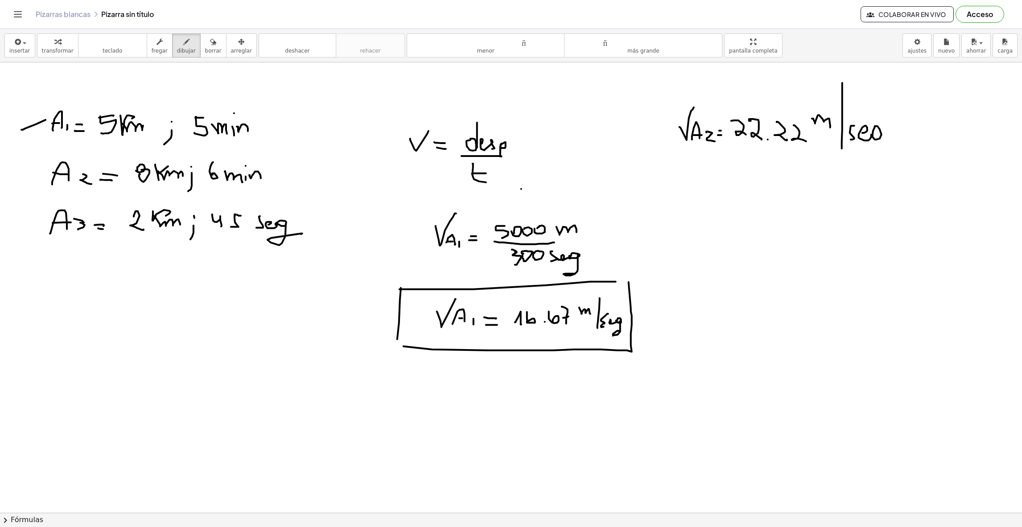
drag, startPoint x: 863, startPoint y: 133, endPoint x: 873, endPoint y: 136, distance: 10.7
click at [713, 136] on div at bounding box center [511, 323] width 1022 height 901
drag, startPoint x: 882, startPoint y: 134, endPoint x: 875, endPoint y: 153, distance: 20.7
click at [713, 151] on div at bounding box center [511, 323] width 1022 height 901
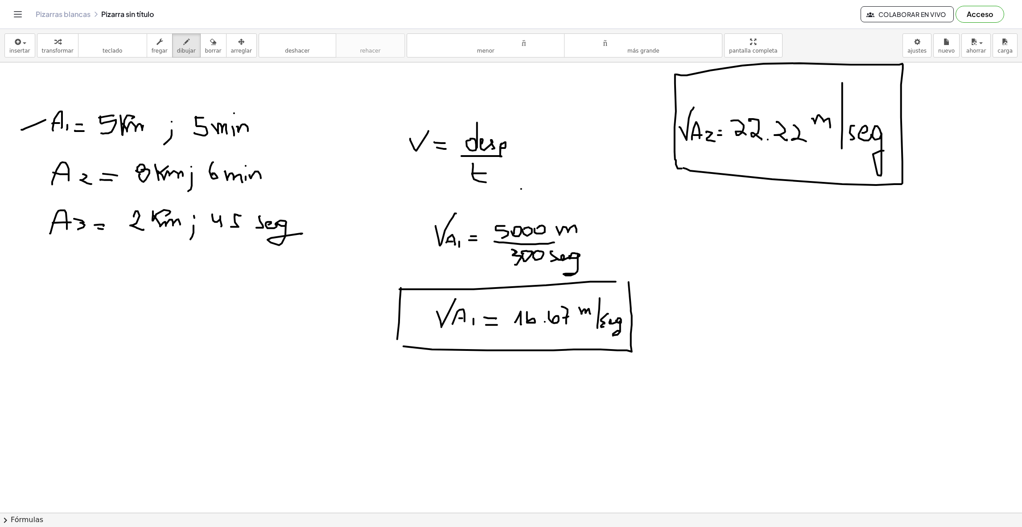
click at [684, 169] on div at bounding box center [511, 323] width 1022 height 901
click at [713, 233] on div at bounding box center [511, 323] width 1022 height 901
drag, startPoint x: 702, startPoint y: 235, endPoint x: 723, endPoint y: 227, distance: 22.6
click at [713, 227] on div at bounding box center [511, 323] width 1022 height 901
drag, startPoint x: 725, startPoint y: 243, endPoint x: 732, endPoint y: 253, distance: 12.0
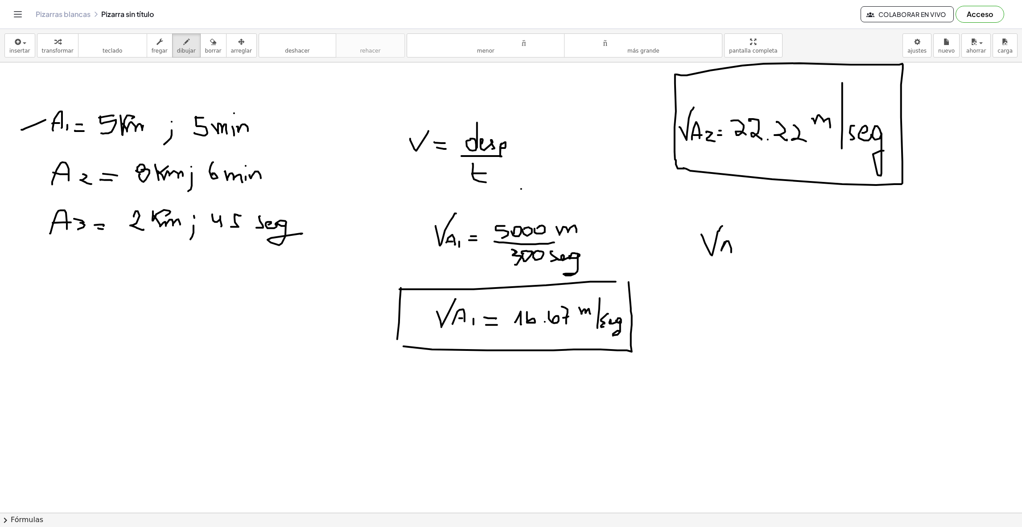
click at [713, 253] on div at bounding box center [511, 323] width 1022 height 901
drag, startPoint x: 719, startPoint y: 250, endPoint x: 729, endPoint y: 250, distance: 9.8
click at [713, 250] on div at bounding box center [511, 323] width 1022 height 901
drag, startPoint x: 733, startPoint y: 246, endPoint x: 748, endPoint y: 251, distance: 15.8
click at [713, 260] on div at bounding box center [511, 323] width 1022 height 901
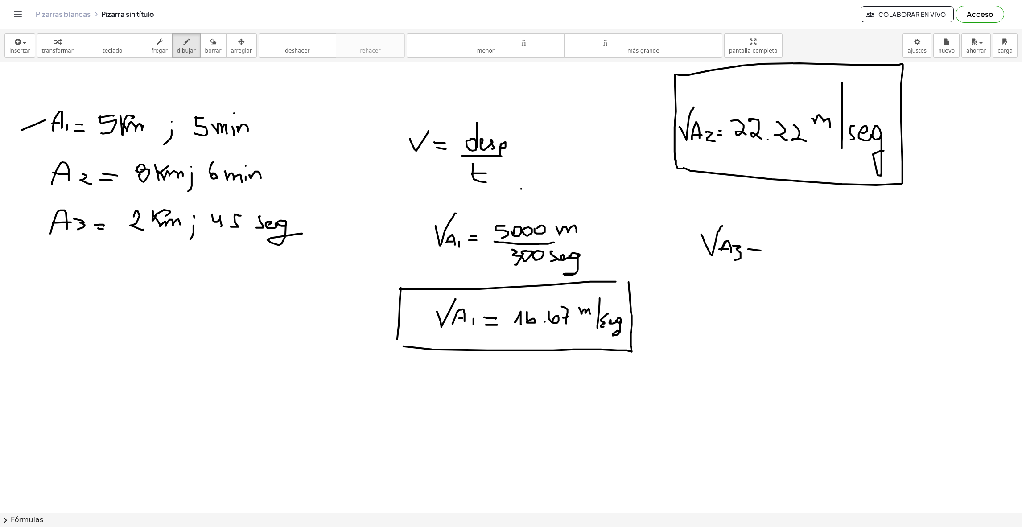
drag, startPoint x: 748, startPoint y: 250, endPoint x: 761, endPoint y: 251, distance: 12.6
click at [713, 251] on div at bounding box center [511, 323] width 1022 height 901
drag, startPoint x: 751, startPoint y: 244, endPoint x: 769, endPoint y: 244, distance: 17.8
click at [713, 244] on div at bounding box center [511, 323] width 1022 height 901
drag, startPoint x: 779, startPoint y: 239, endPoint x: 789, endPoint y: 258, distance: 21.4
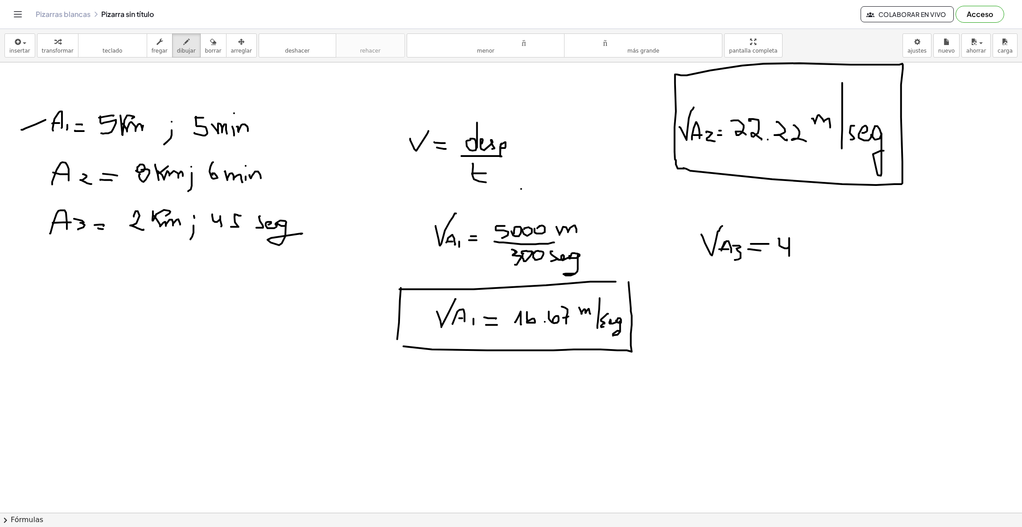
click at [713, 258] on div at bounding box center [511, 323] width 1022 height 901
drag, startPoint x: 795, startPoint y: 241, endPoint x: 805, endPoint y: 255, distance: 17.3
click at [713, 255] on div at bounding box center [511, 323] width 1022 height 901
click at [713, 256] on div at bounding box center [511, 323] width 1022 height 901
click at [713, 257] on div at bounding box center [511, 323] width 1022 height 901
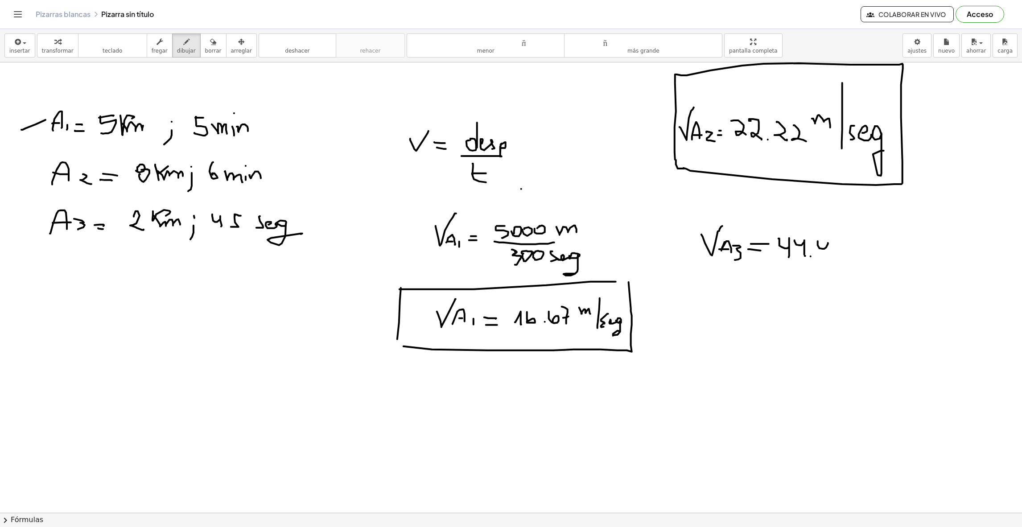
drag, startPoint x: 818, startPoint y: 242, endPoint x: 831, endPoint y: 263, distance: 24.8
click at [713, 263] on div at bounding box center [511, 323] width 1022 height 901
drag, startPoint x: 836, startPoint y: 246, endPoint x: 847, endPoint y: 258, distance: 16.1
click at [713, 258] on div at bounding box center [511, 323] width 1022 height 901
drag, startPoint x: 863, startPoint y: 224, endPoint x: 883, endPoint y: 236, distance: 23.4
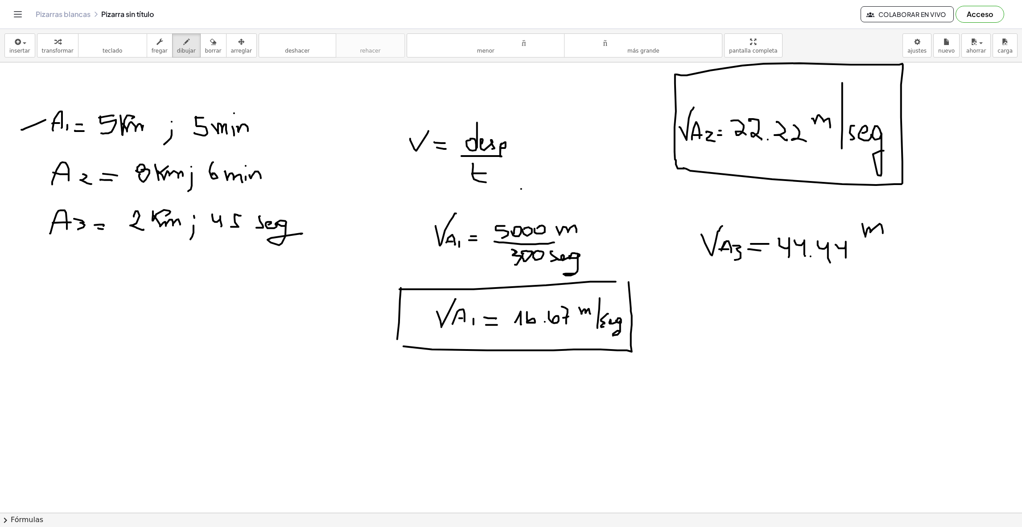
click at [713, 236] on div at bounding box center [511, 323] width 1022 height 901
drag, startPoint x: 889, startPoint y: 211, endPoint x: 887, endPoint y: 258, distance: 47.8
click at [713, 258] on div at bounding box center [511, 323] width 1022 height 901
drag, startPoint x: 911, startPoint y: 240, endPoint x: 918, endPoint y: 250, distance: 11.9
click at [713, 259] on div at bounding box center [511, 323] width 1022 height 901
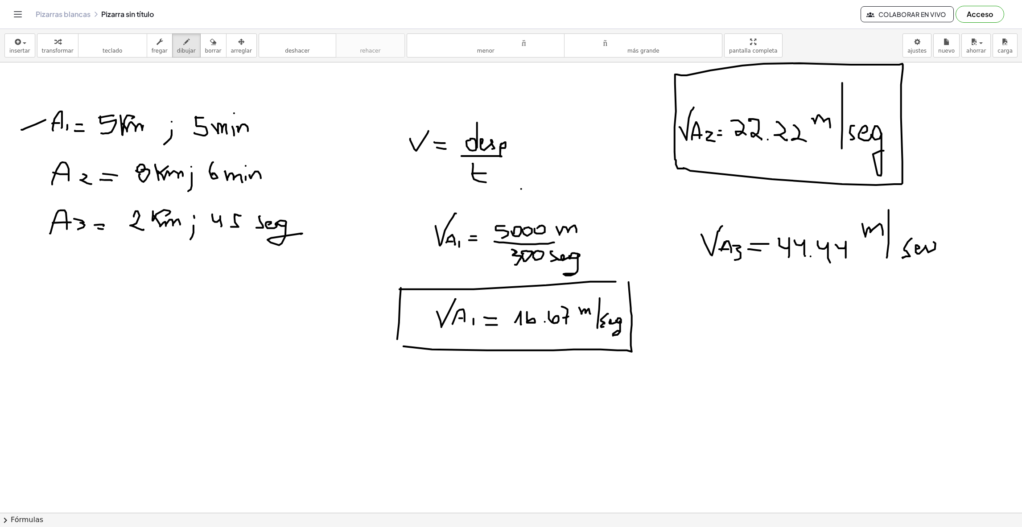
drag, startPoint x: 920, startPoint y: 249, endPoint x: 925, endPoint y: 251, distance: 5.6
click at [713, 251] on div at bounding box center [511, 323] width 1022 height 901
drag, startPoint x: 934, startPoint y: 246, endPoint x: 768, endPoint y: 271, distance: 167.7
click at [713, 277] on div at bounding box center [511, 323] width 1022 height 901
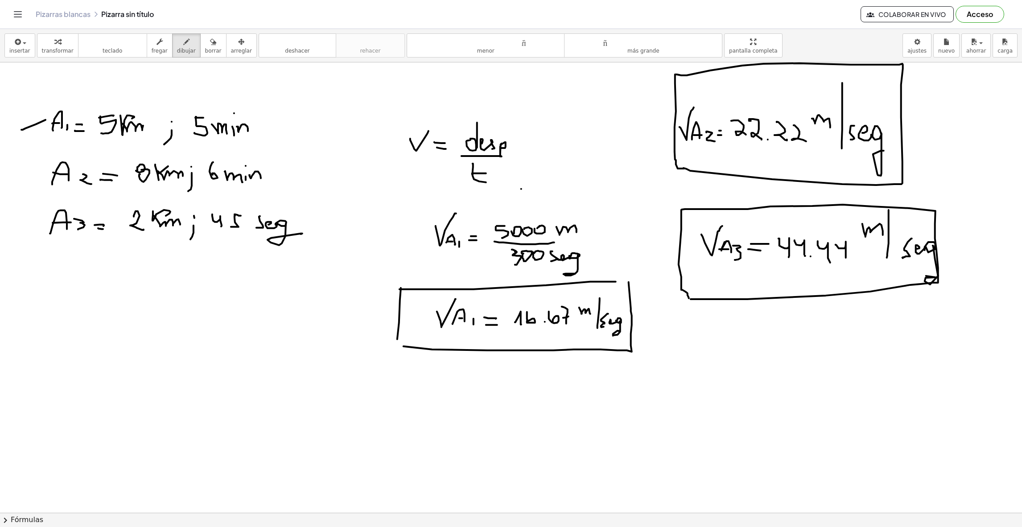
drag, startPoint x: 871, startPoint y: 292, endPoint x: 690, endPoint y: 299, distance: 180.3
click at [690, 299] on div at bounding box center [511, 323] width 1022 height 901
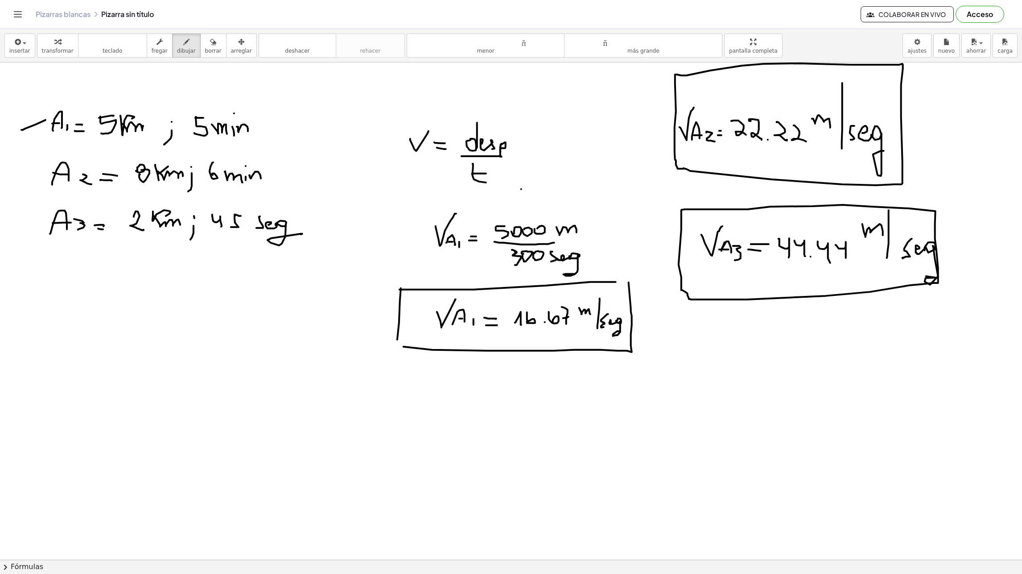
click at [713, 119] on div at bounding box center [511, 369] width 1022 height 993
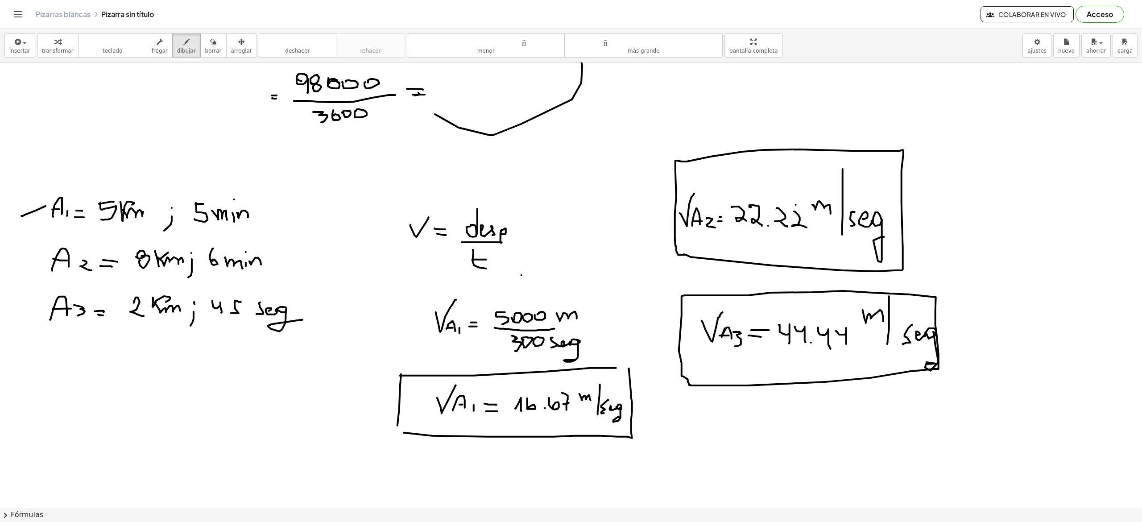
scroll to position [0, 0]
